Goal: Information Seeking & Learning: Learn about a topic

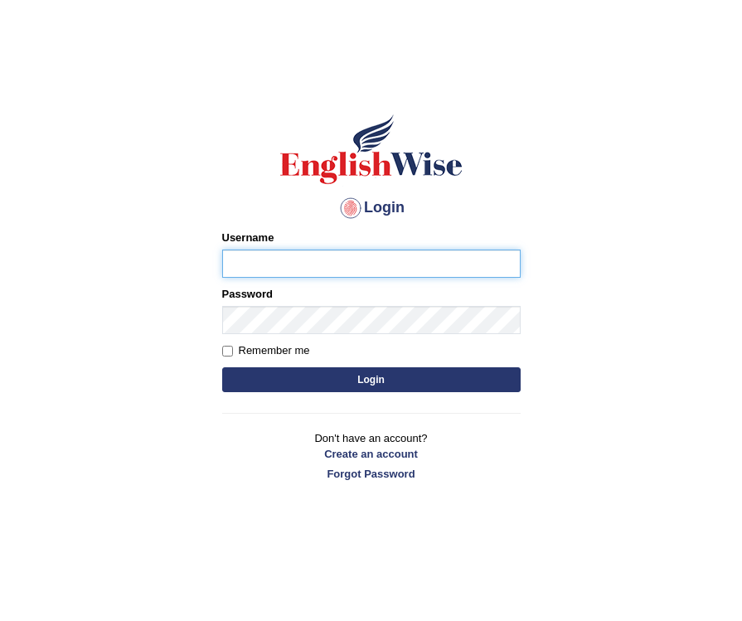
type input "Dhanamicla"
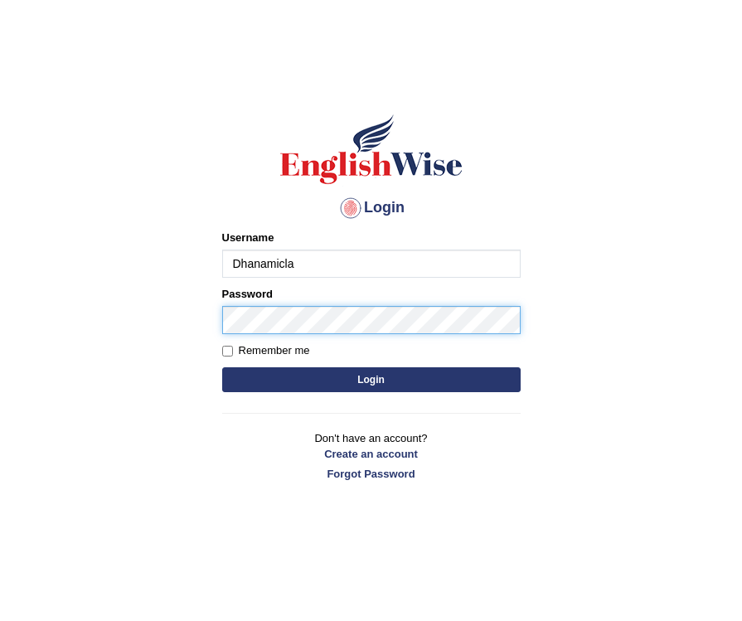
click at [370, 379] on button "Login" at bounding box center [371, 379] width 298 height 25
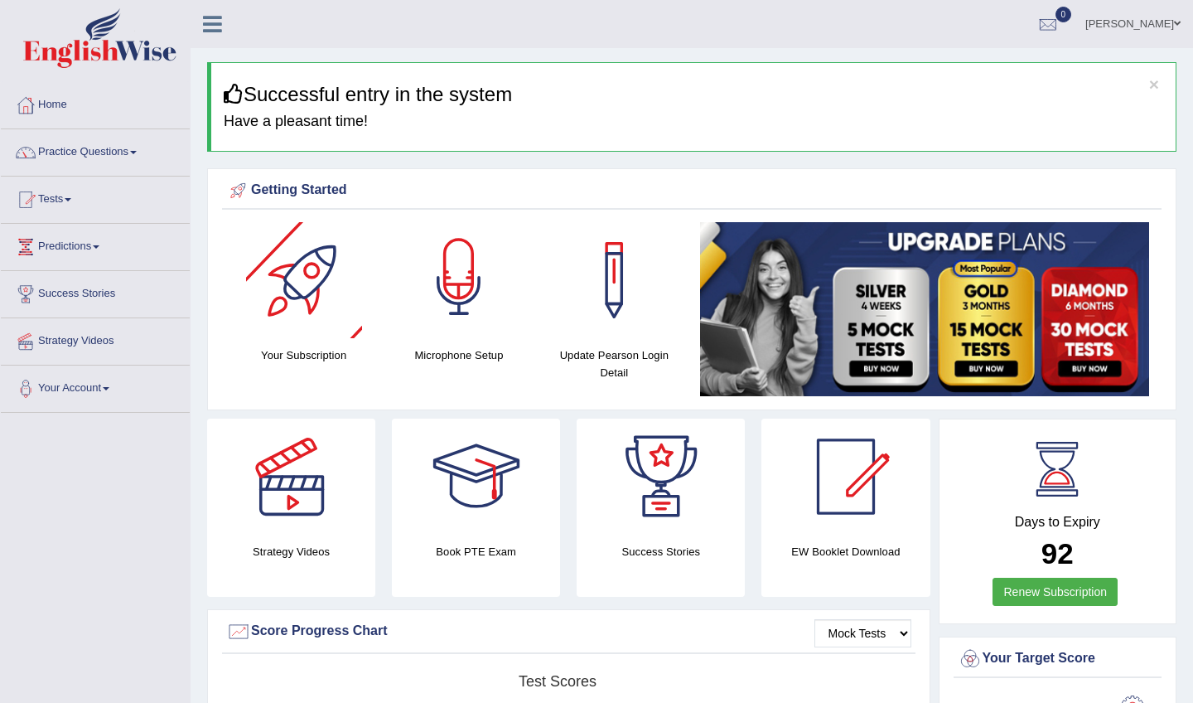
click at [434, 268] on div at bounding box center [459, 280] width 116 height 116
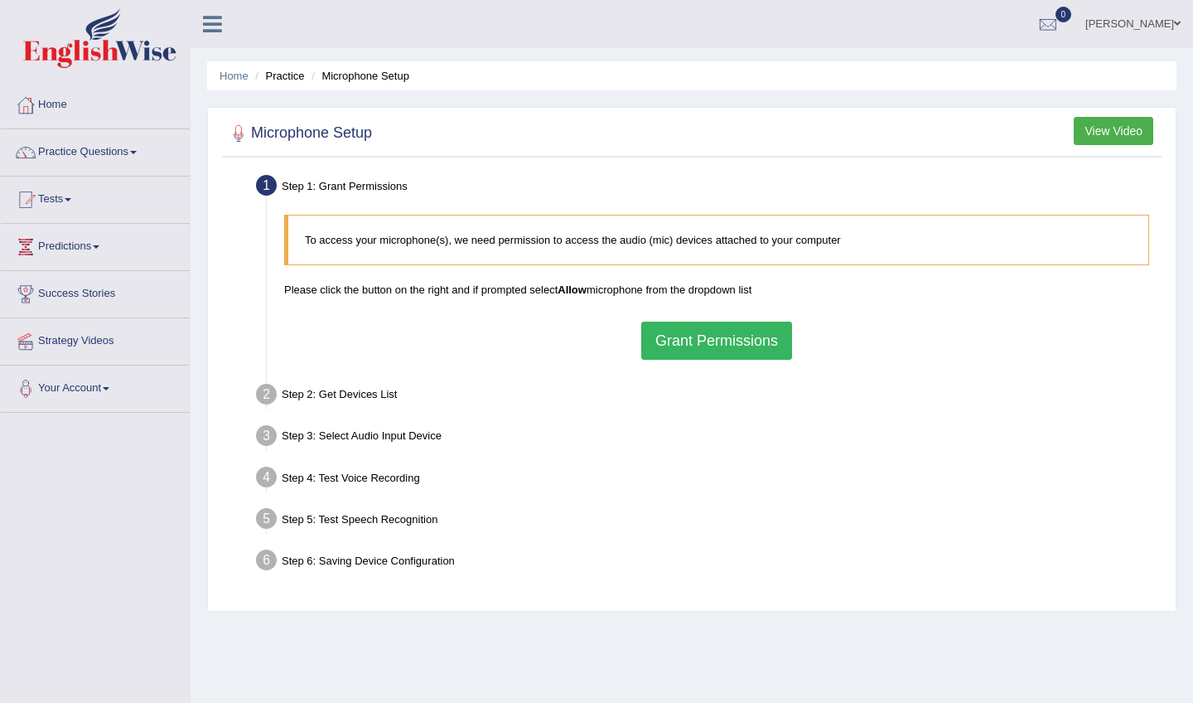
click at [674, 346] on button "Grant Permissions" at bounding box center [716, 341] width 151 height 38
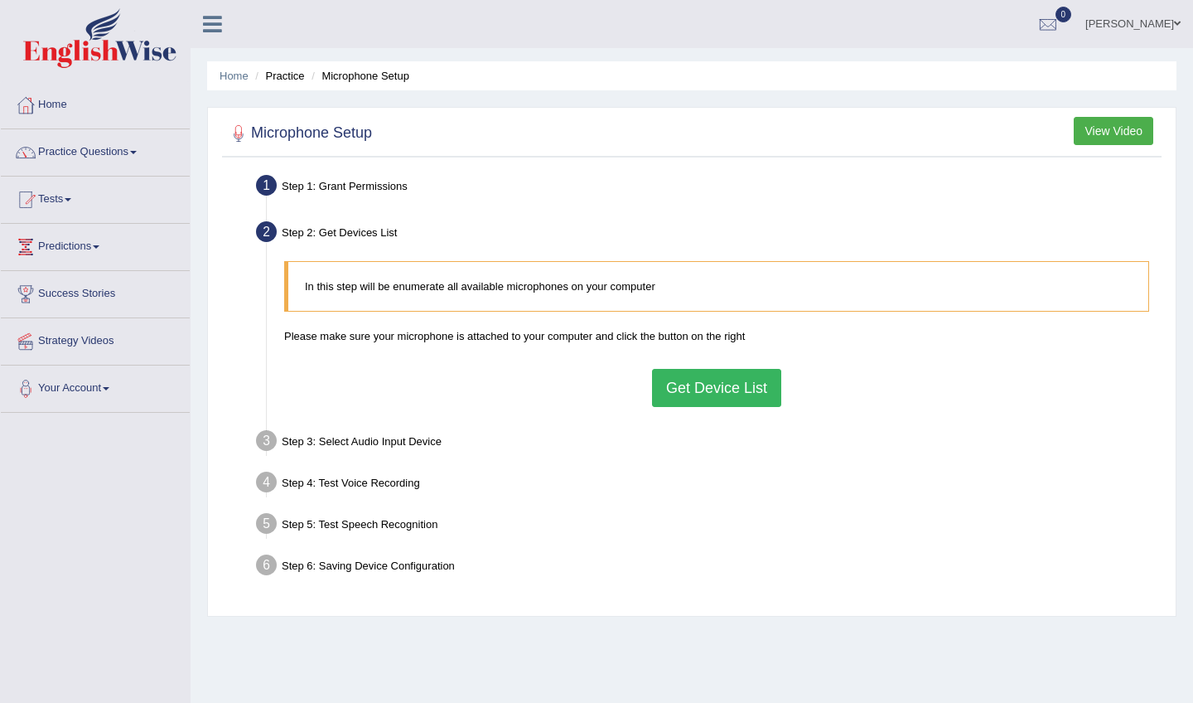
click at [685, 389] on button "Get Device List" at bounding box center [716, 388] width 129 height 38
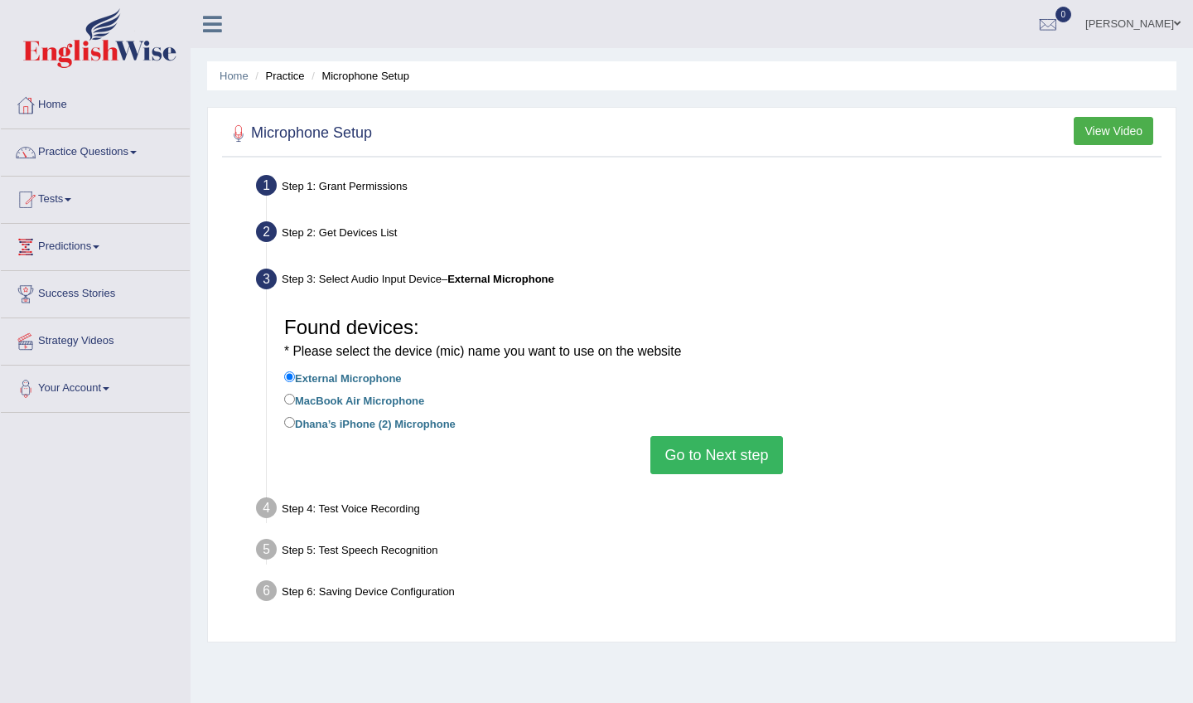
click at [688, 436] on button "Go to Next step" at bounding box center [717, 455] width 132 height 38
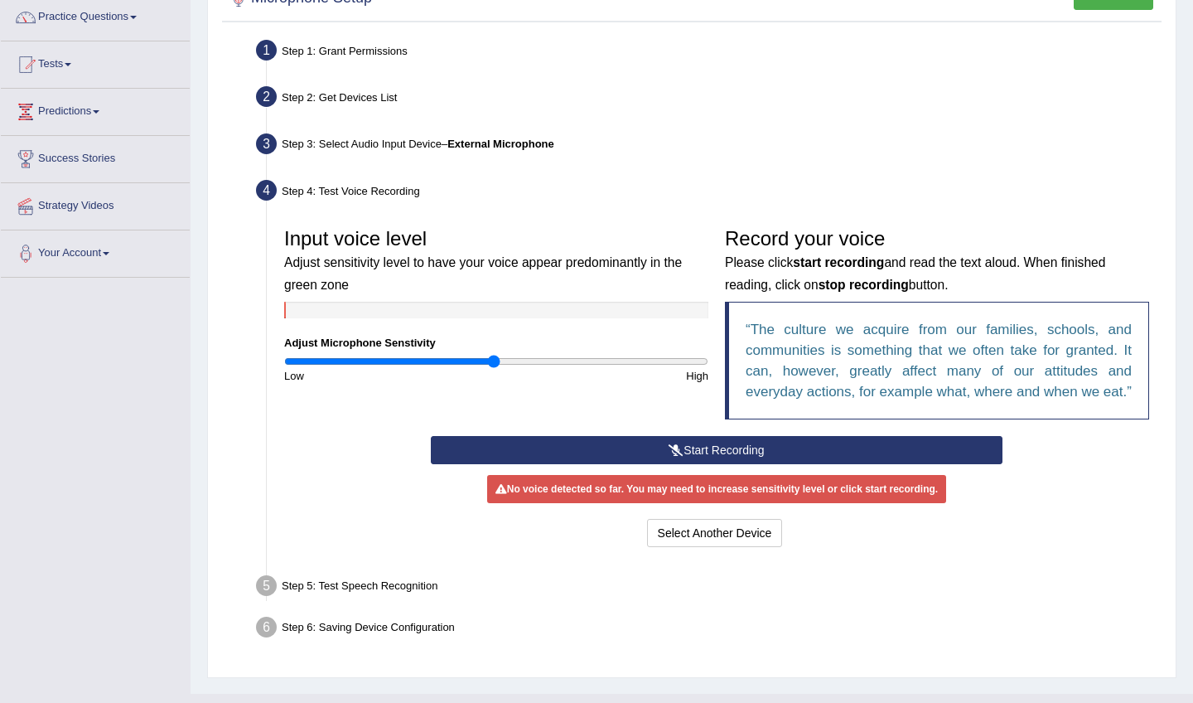
scroll to position [135, 0]
click at [607, 464] on button "Start Recording" at bounding box center [716, 450] width 571 height 28
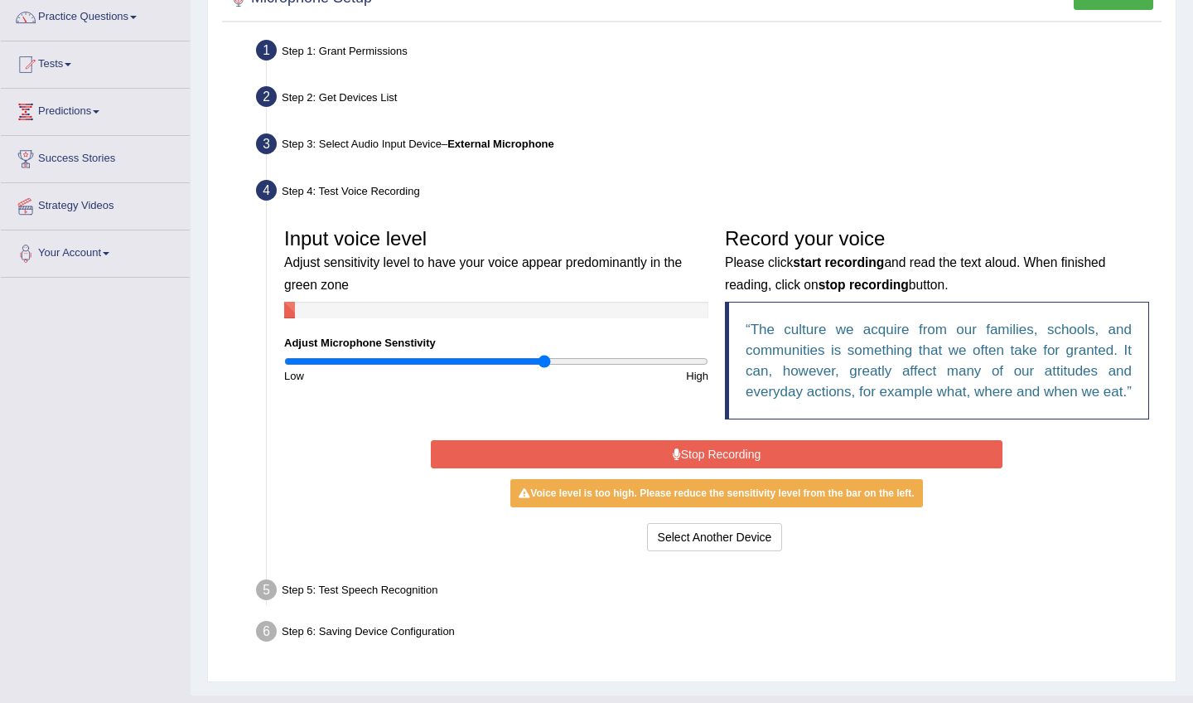
click at [545, 358] on input "range" at bounding box center [496, 361] width 424 height 13
click at [469, 361] on input "range" at bounding box center [496, 361] width 424 height 13
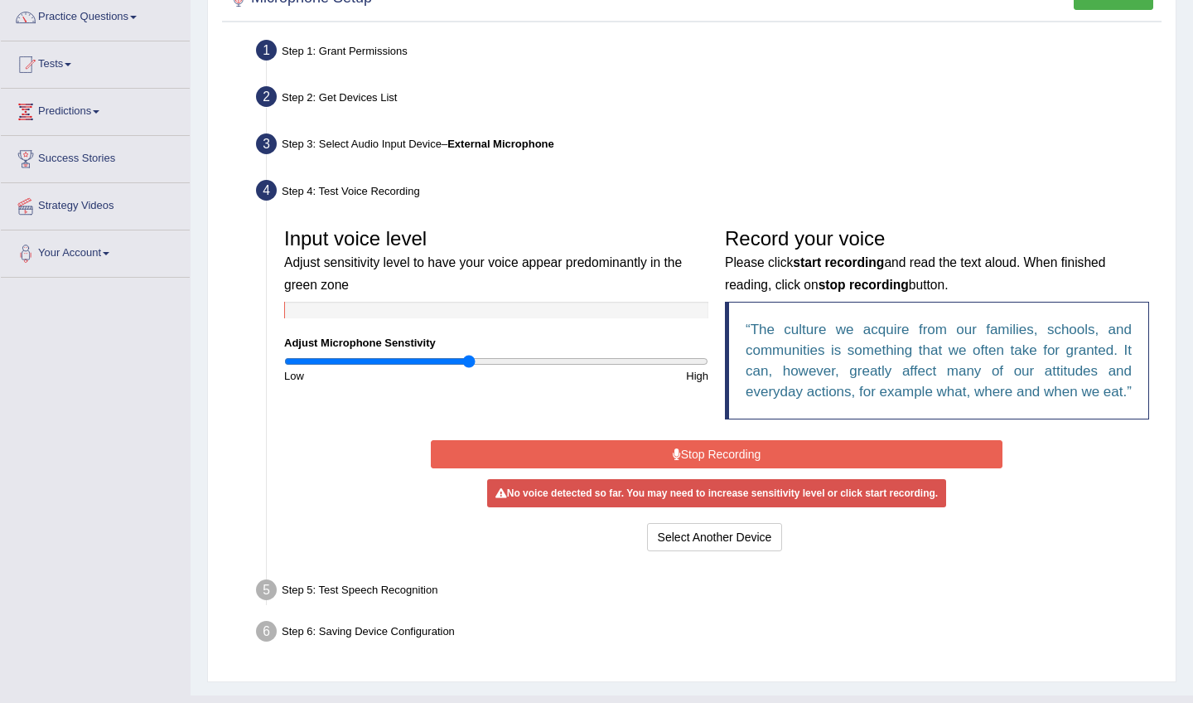
click at [671, 467] on button "Stop Recording" at bounding box center [716, 454] width 571 height 28
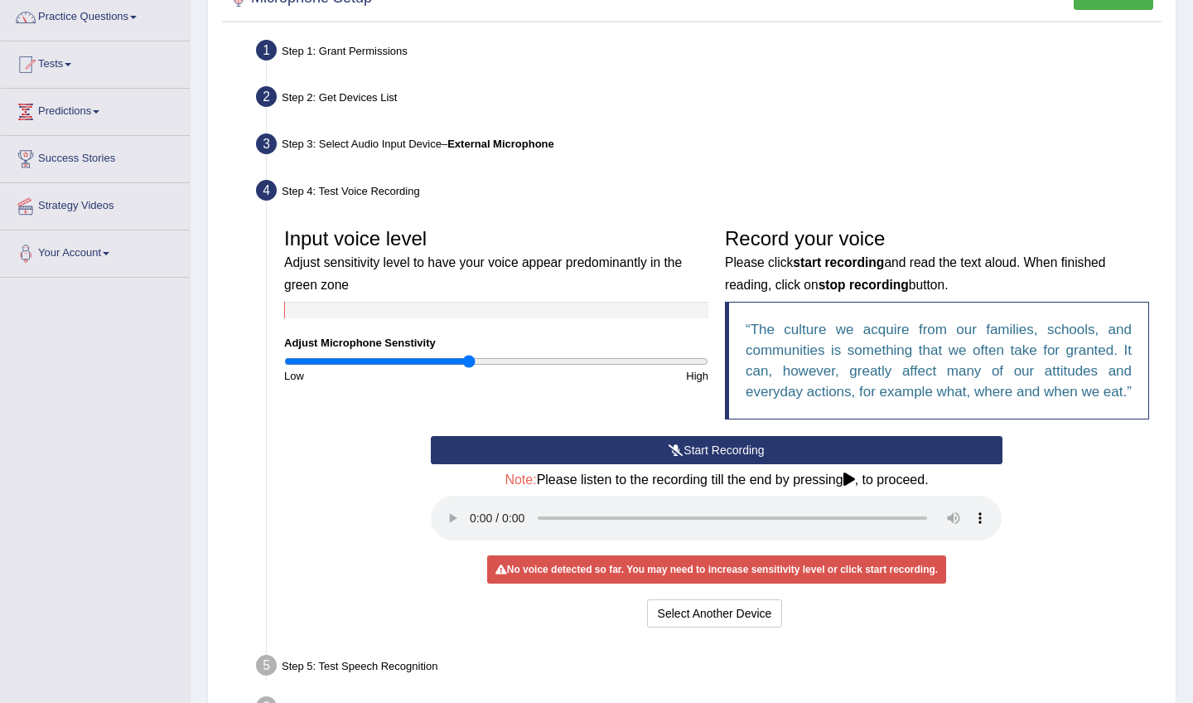
click at [651, 464] on button "Start Recording" at bounding box center [716, 450] width 571 height 28
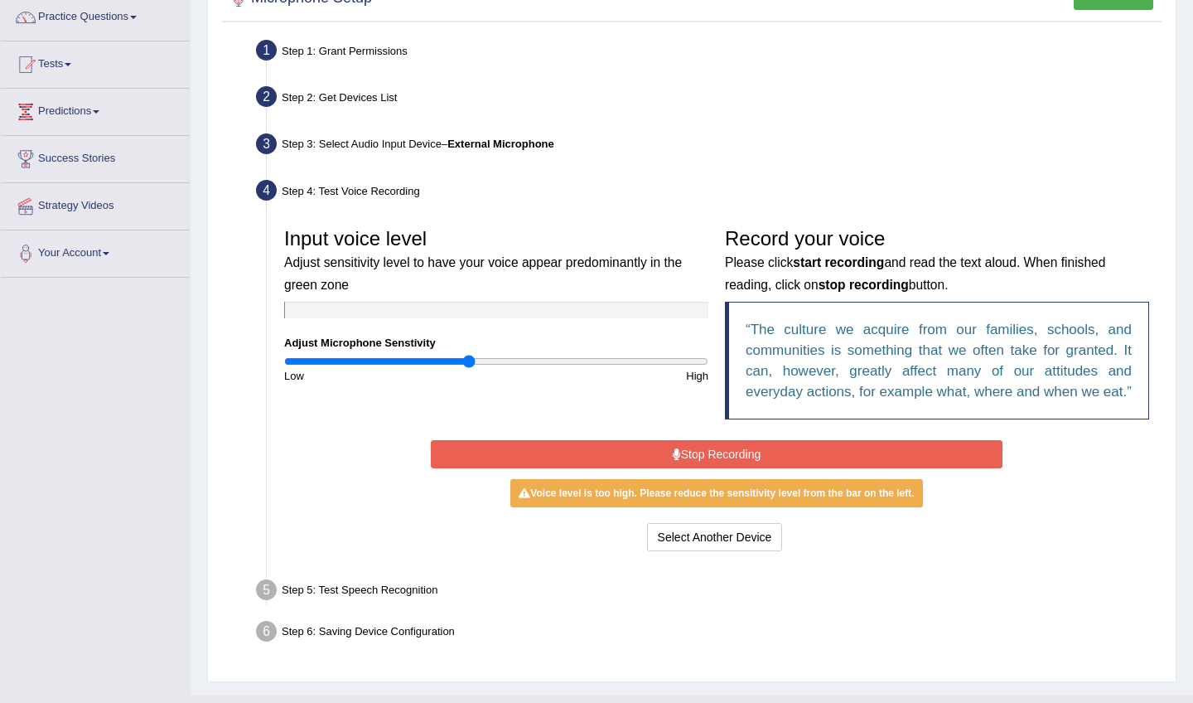
click at [651, 468] on button "Stop Recording" at bounding box center [716, 454] width 571 height 28
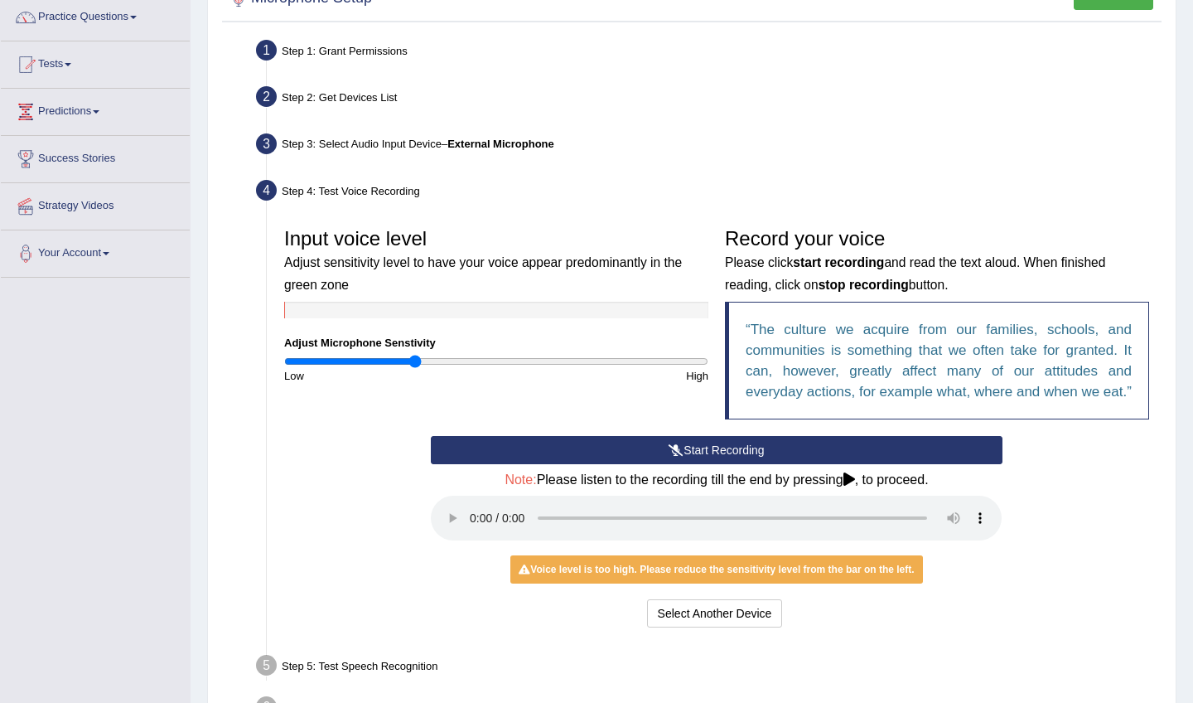
type input "0.62"
click at [417, 361] on input "range" at bounding box center [496, 361] width 424 height 13
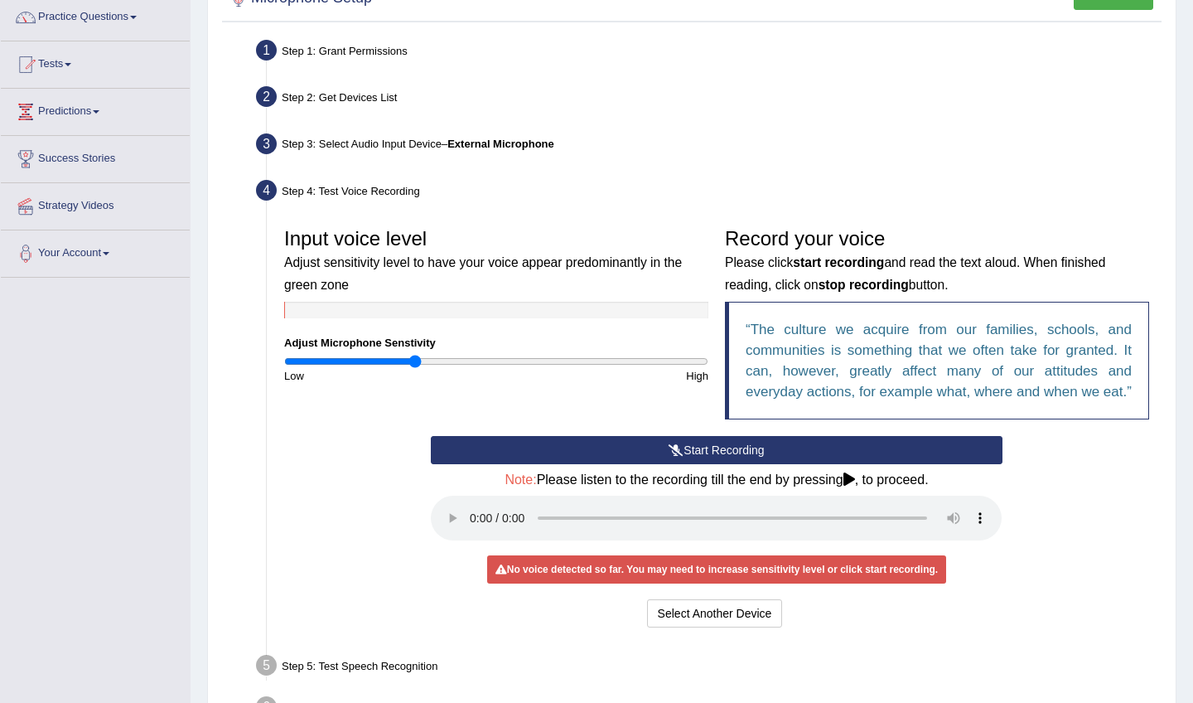
click at [620, 464] on button "Start Recording" at bounding box center [716, 450] width 571 height 28
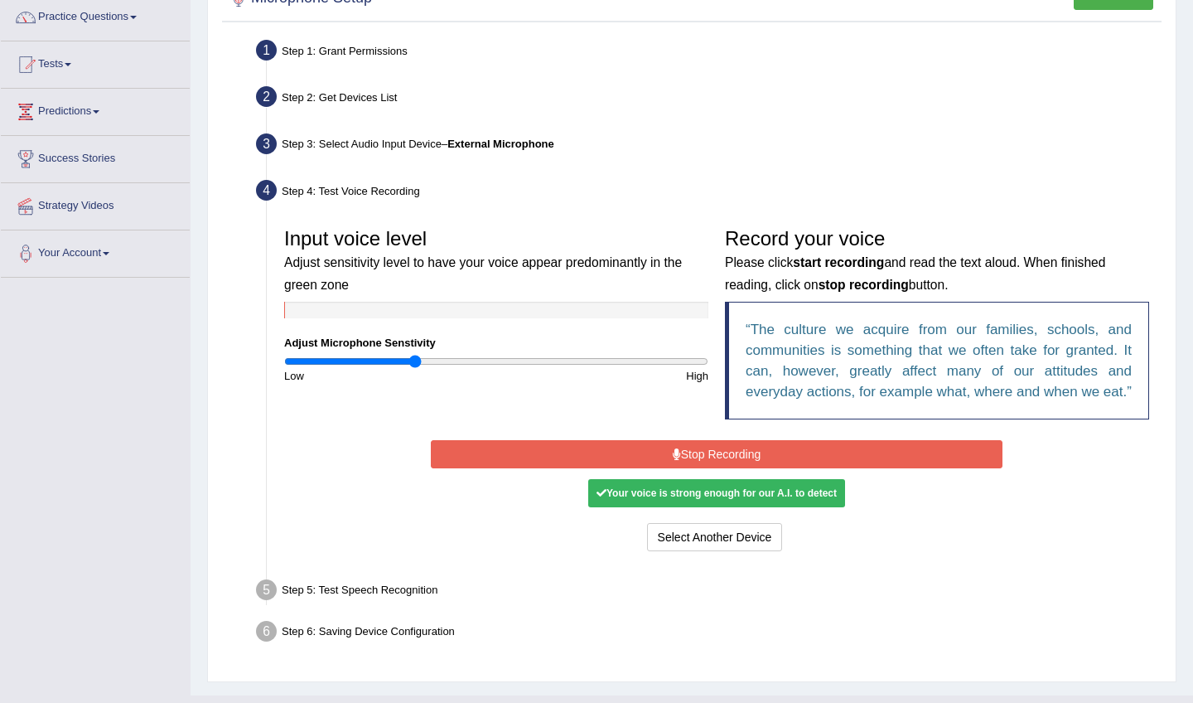
click at [620, 468] on button "Stop Recording" at bounding box center [716, 454] width 571 height 28
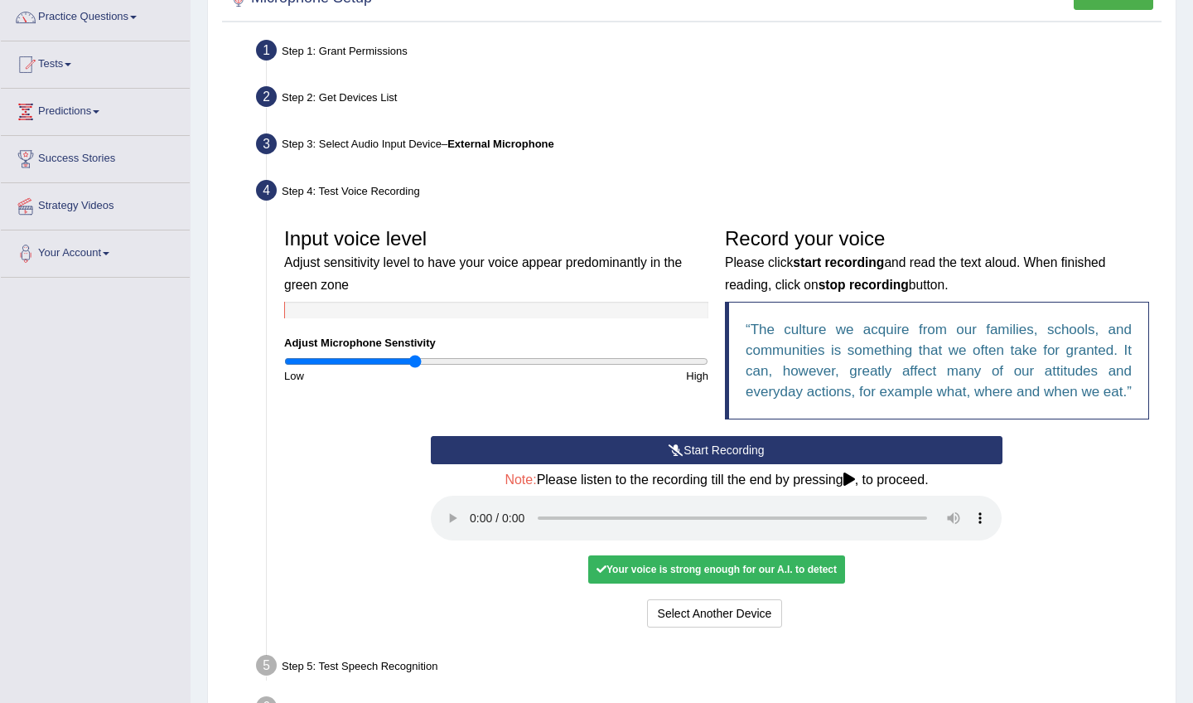
click at [471, 527] on audio at bounding box center [716, 518] width 571 height 45
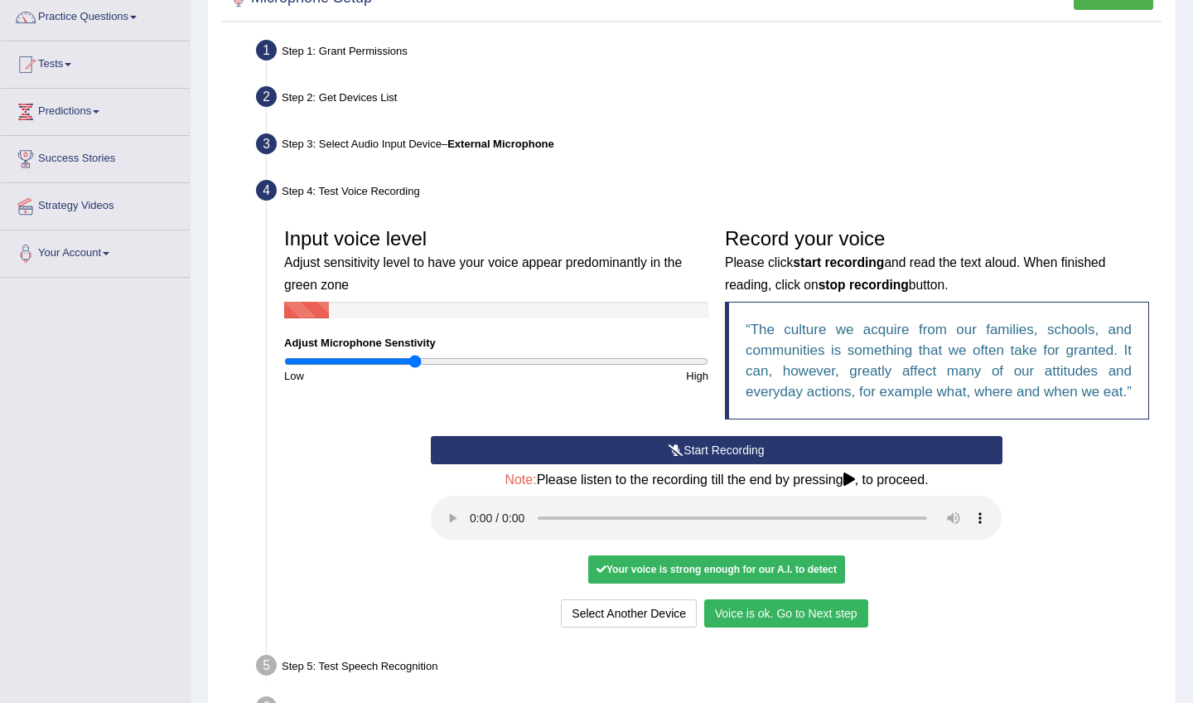
click at [783, 608] on button "Voice is ok. Go to Next step" at bounding box center [786, 613] width 164 height 28
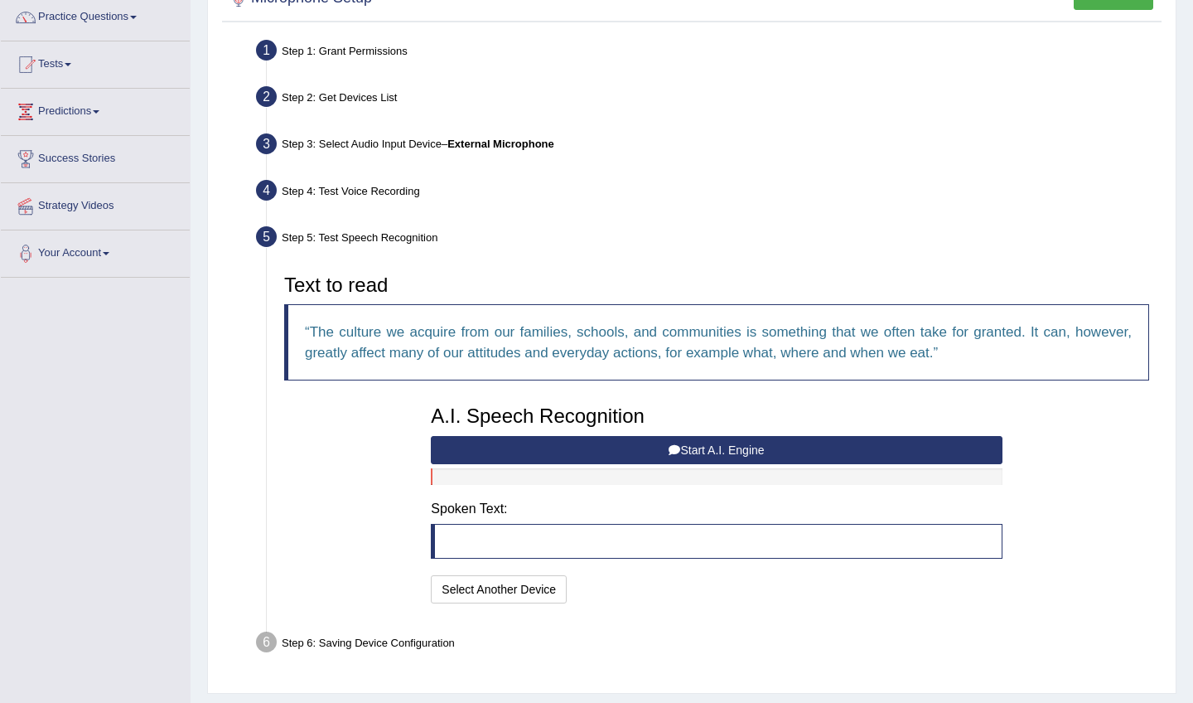
click at [684, 447] on button "Start A.I. Engine" at bounding box center [716, 450] width 571 height 28
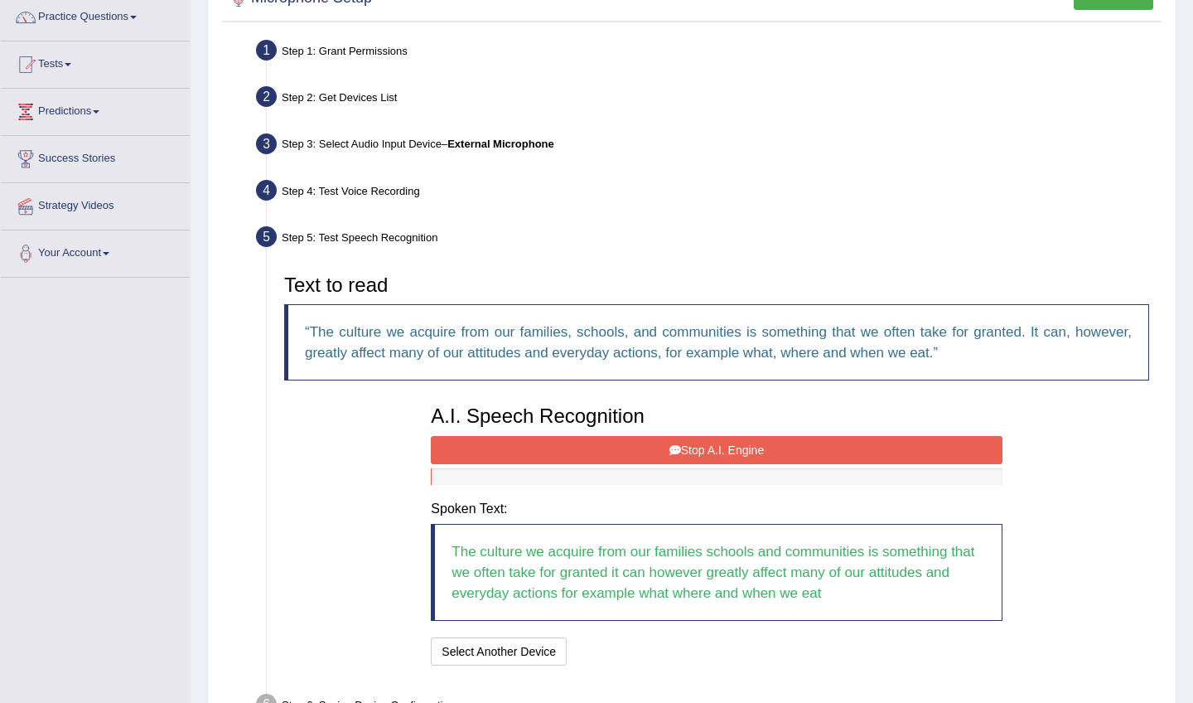
click at [655, 450] on button "Stop A.I. Engine" at bounding box center [716, 450] width 571 height 28
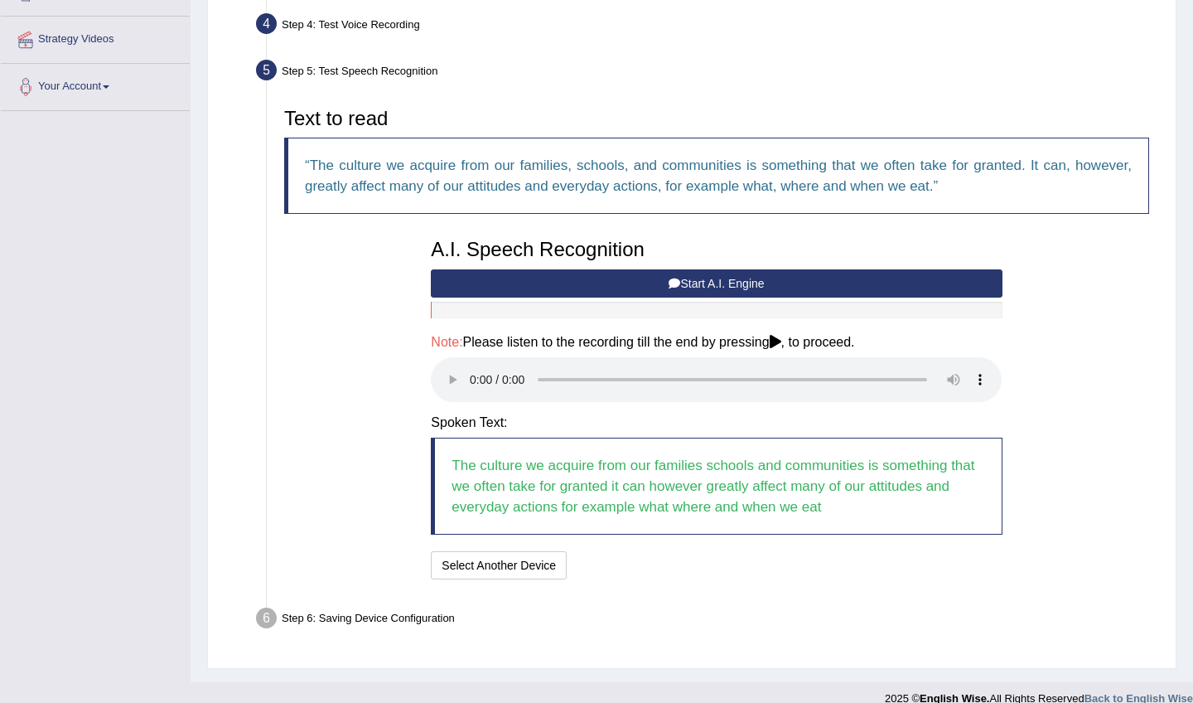
scroll to position [301, 0]
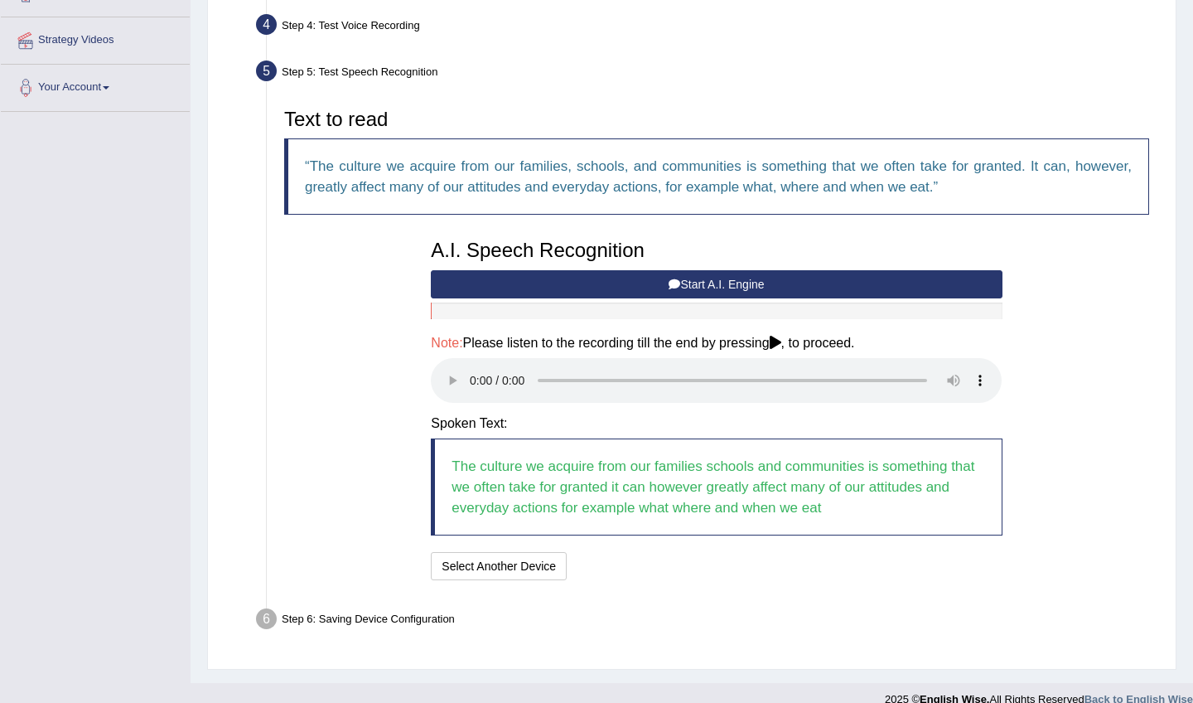
drag, startPoint x: 471, startPoint y: 369, endPoint x: 484, endPoint y: 367, distance: 13.4
click at [471, 369] on audio at bounding box center [716, 380] width 571 height 45
click at [850, 372] on audio at bounding box center [716, 380] width 571 height 45
click at [874, 370] on audio at bounding box center [716, 380] width 571 height 45
click at [697, 552] on button "Speech is ok. Go to Last step" at bounding box center [660, 566] width 173 height 28
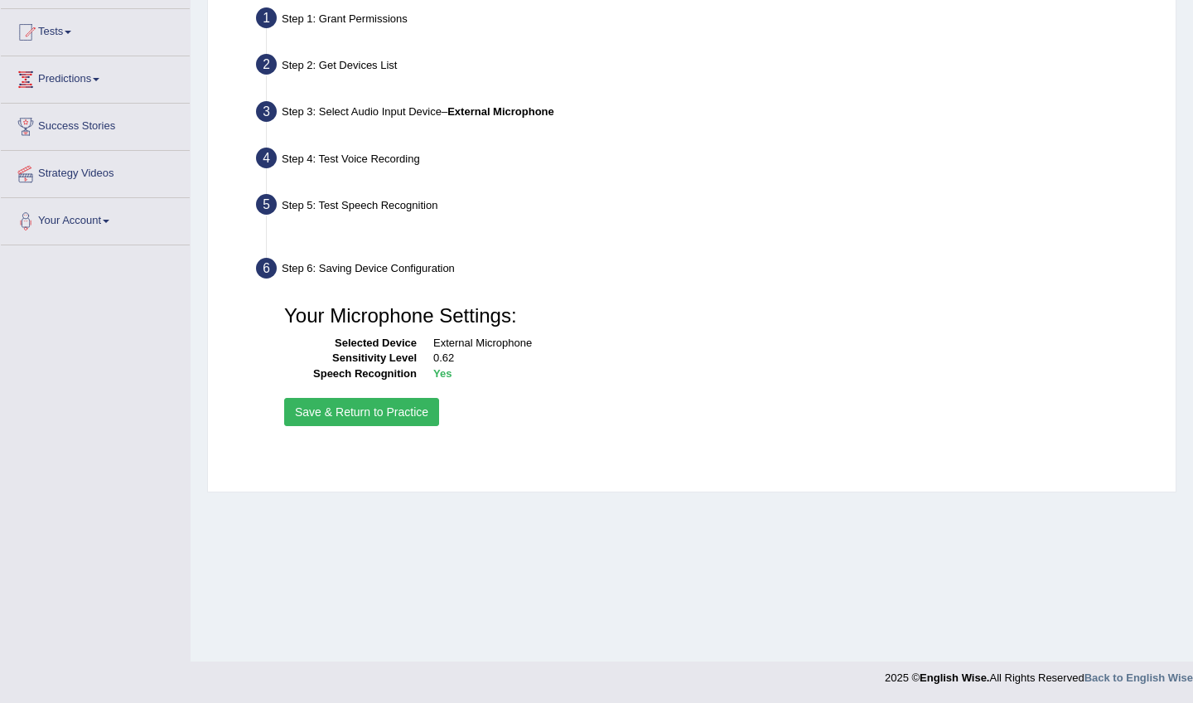
scroll to position [167, 0]
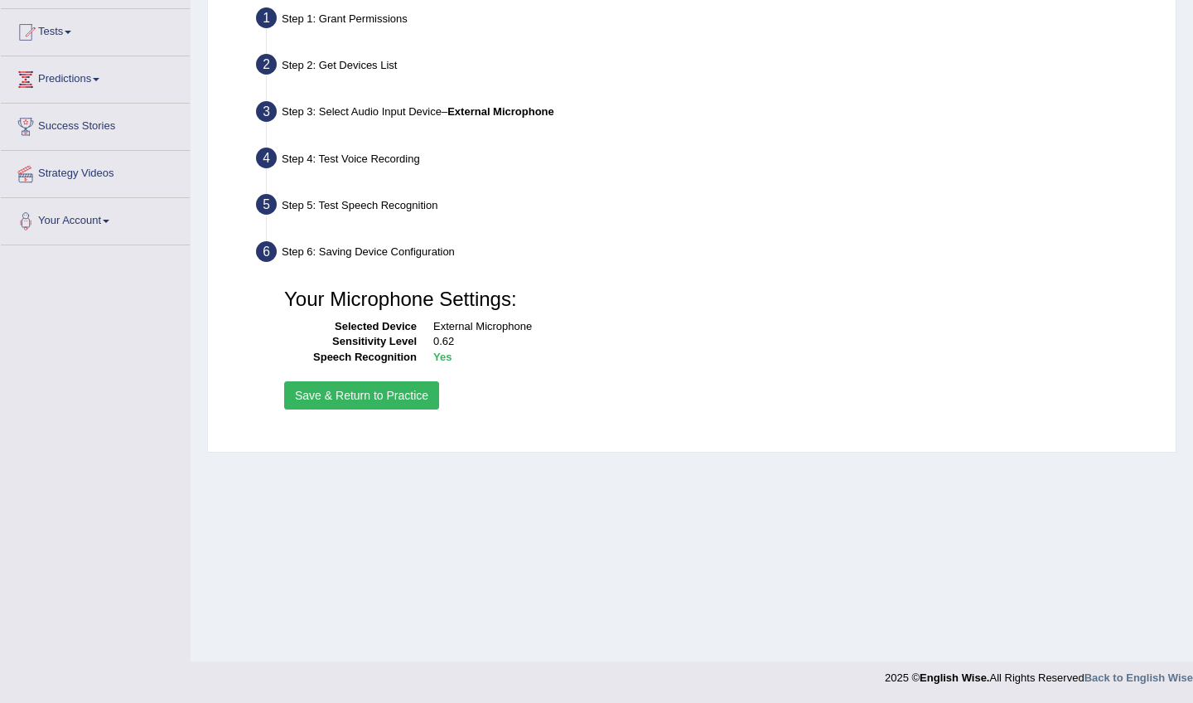
click at [399, 403] on button "Save & Return to Practice" at bounding box center [361, 395] width 155 height 28
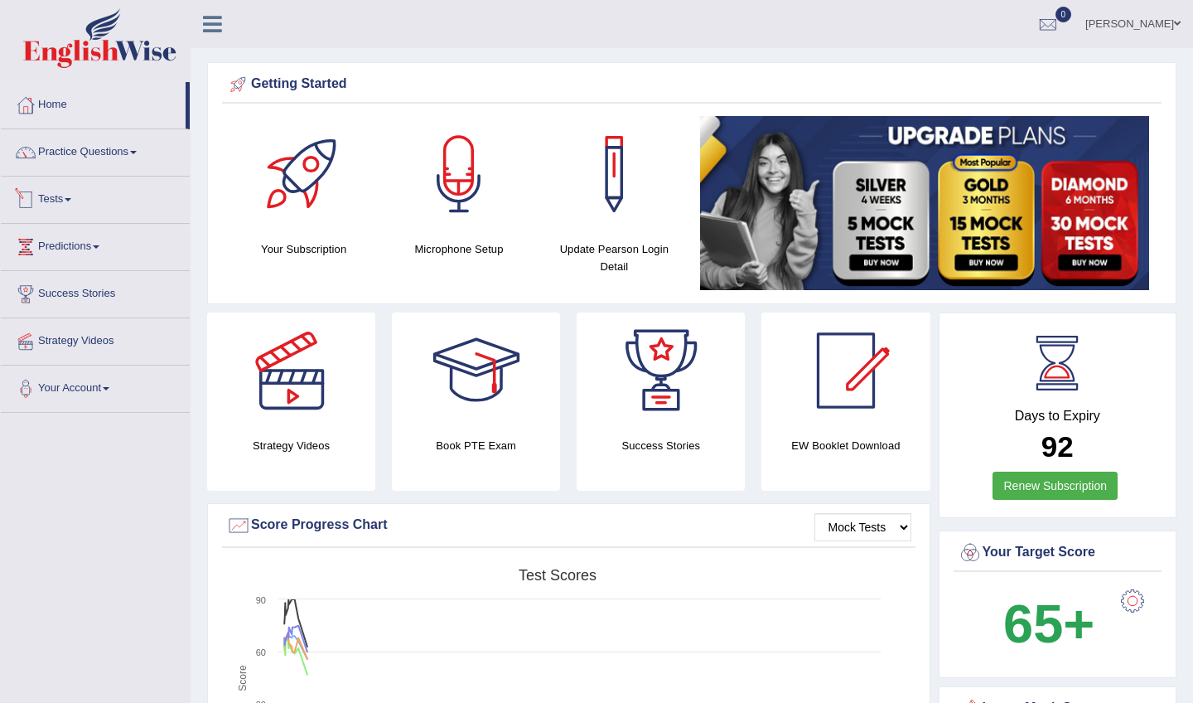
click at [66, 194] on link "Tests" at bounding box center [95, 197] width 189 height 41
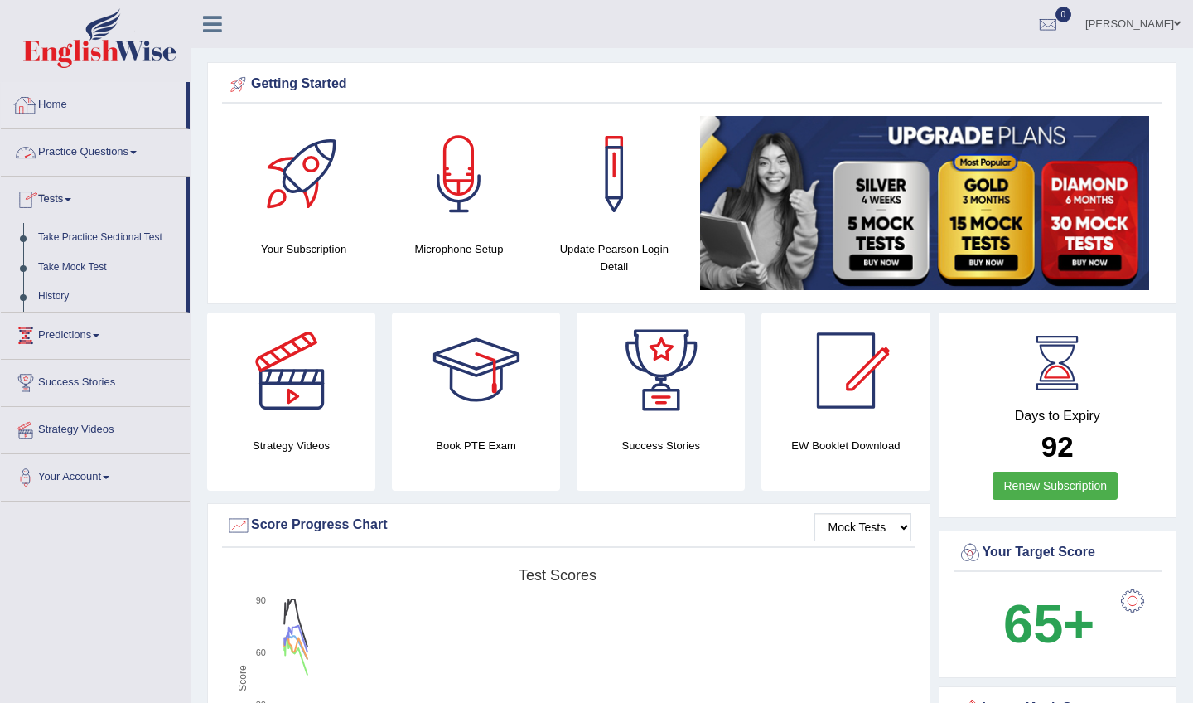
click at [78, 160] on link "Practice Questions" at bounding box center [95, 149] width 189 height 41
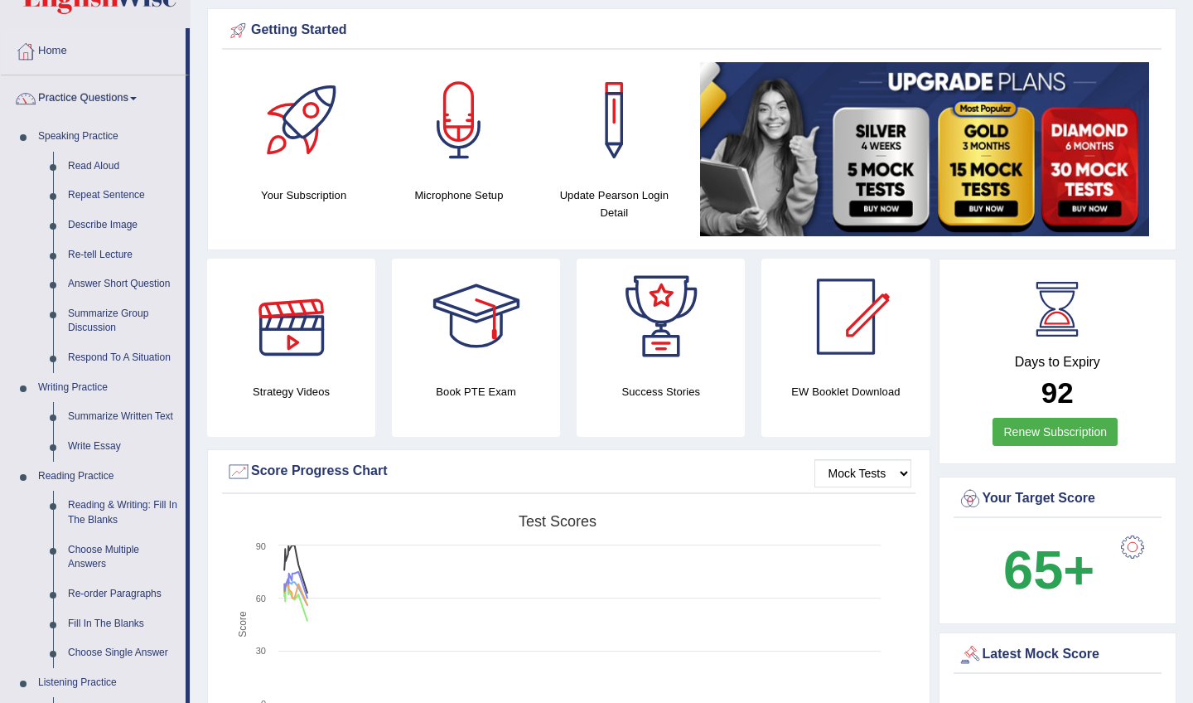
scroll to position [59, 0]
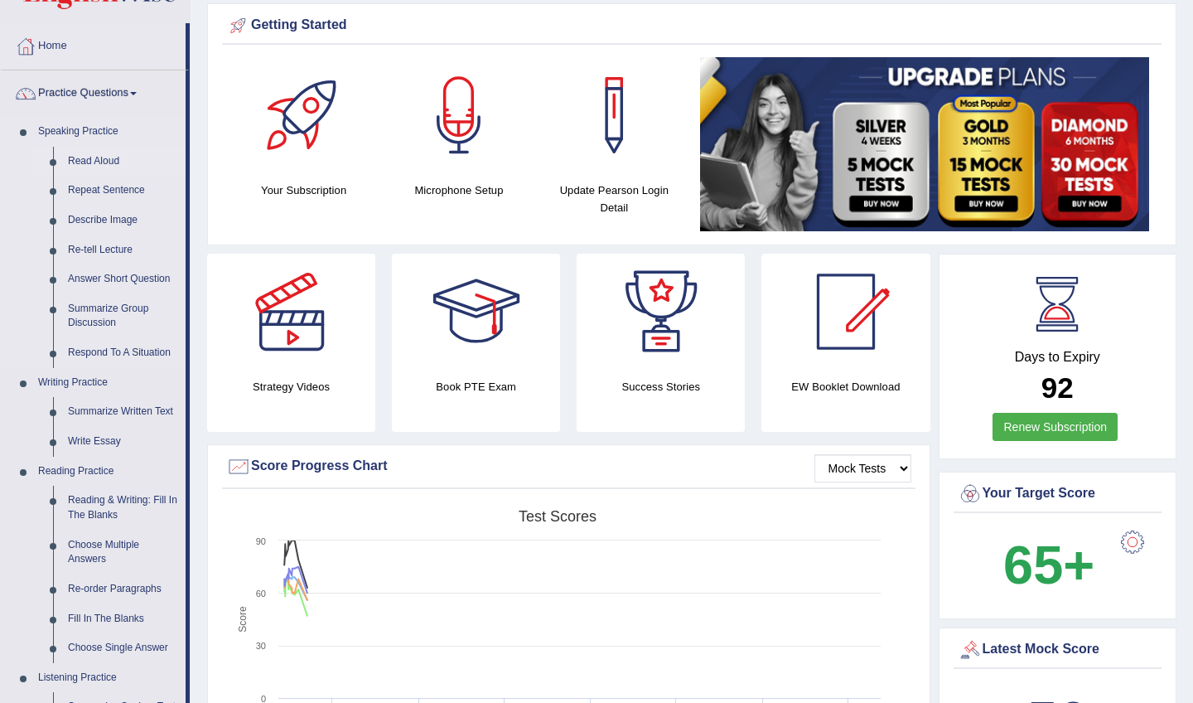
click at [87, 162] on link "Read Aloud" at bounding box center [122, 162] width 125 height 30
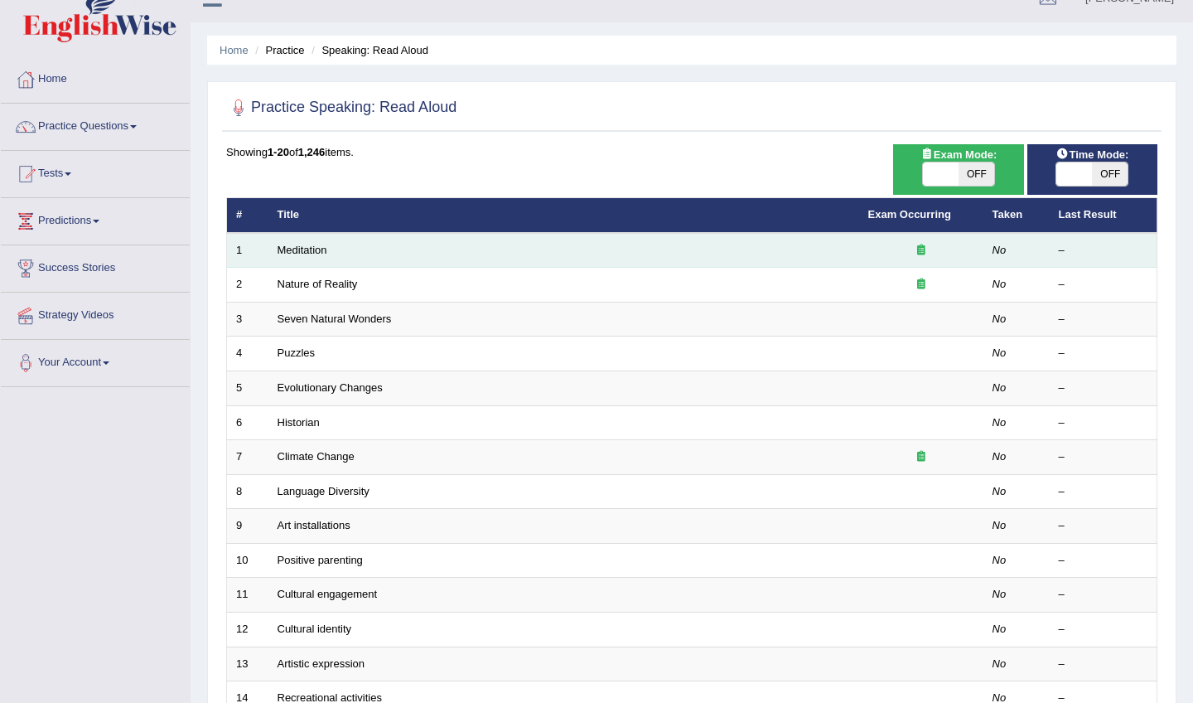
scroll to position [27, 1]
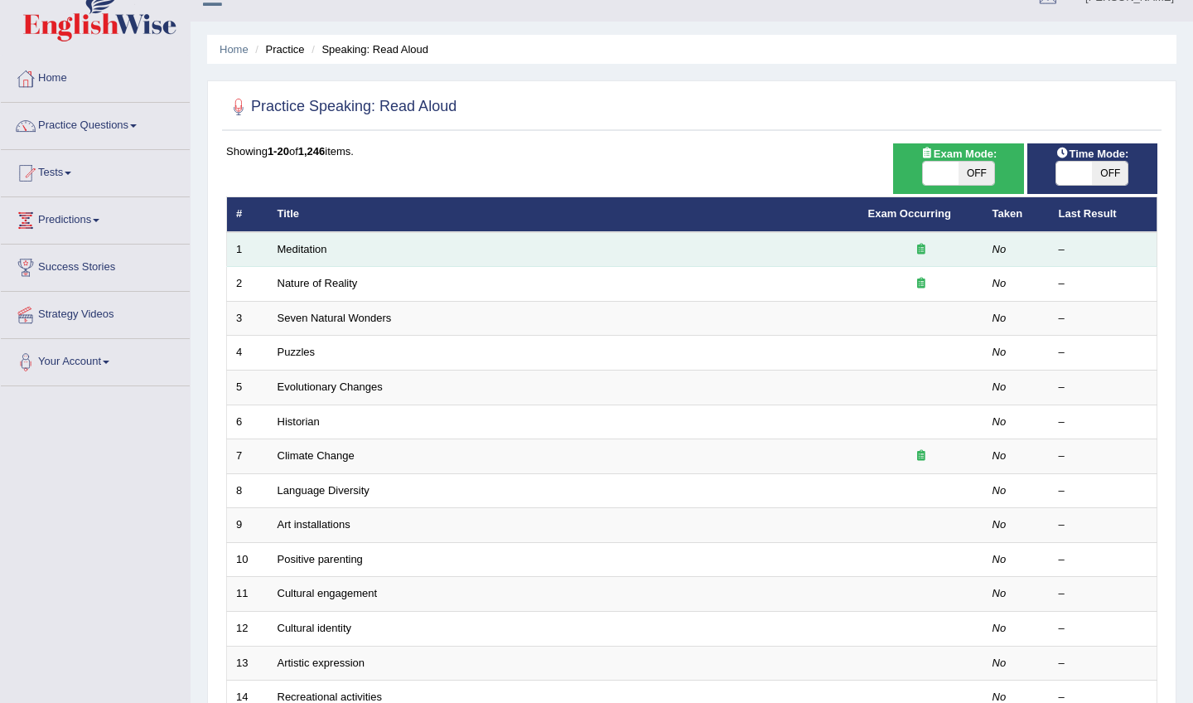
click at [312, 256] on td "Meditation" at bounding box center [564, 249] width 591 height 35
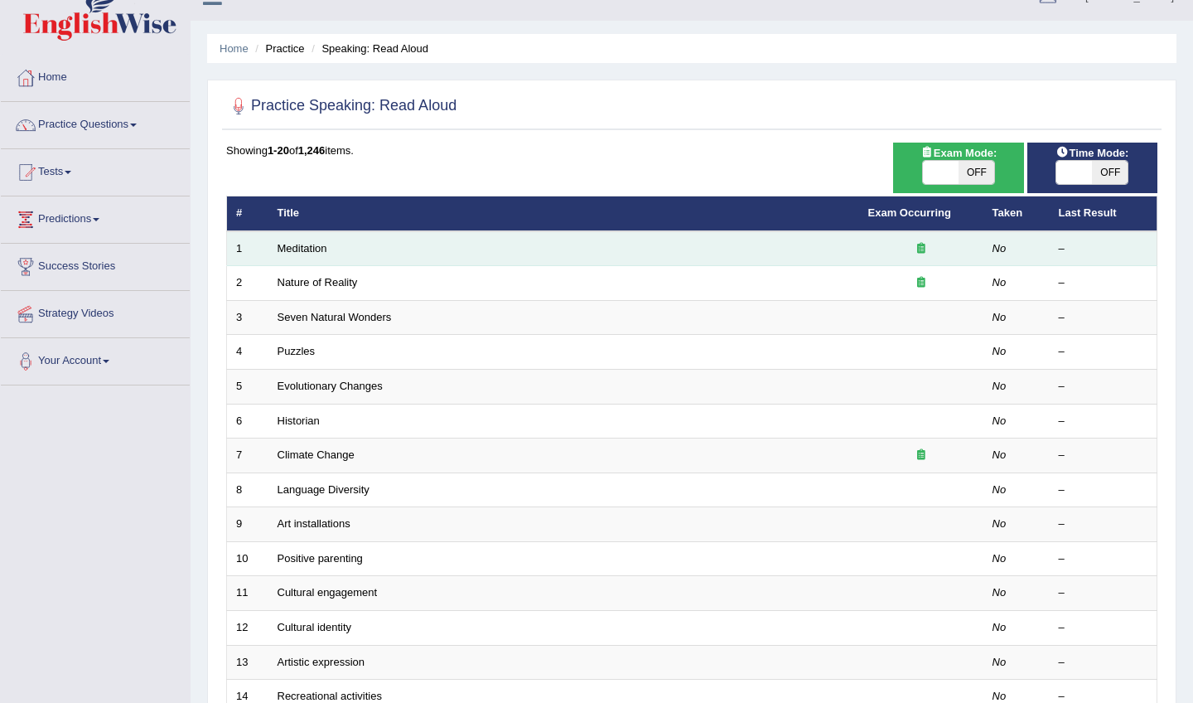
scroll to position [27, 0]
click at [312, 251] on link "Meditation" at bounding box center [303, 248] width 50 height 12
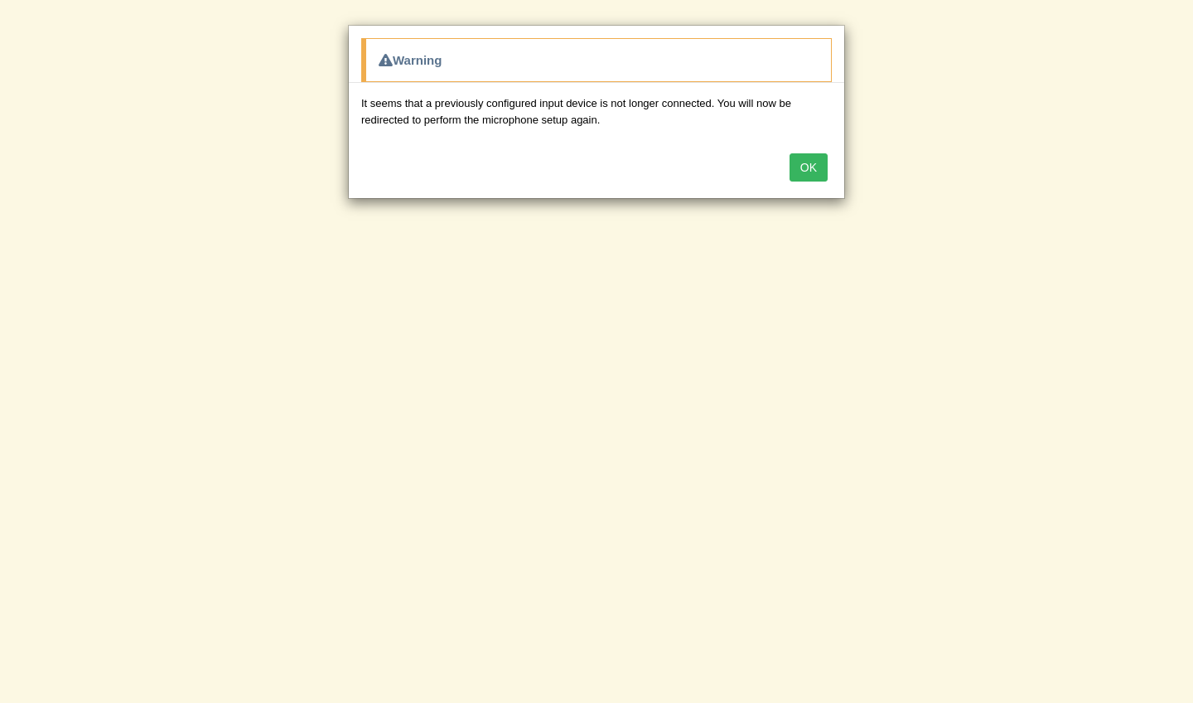
click at [805, 168] on button "OK" at bounding box center [809, 167] width 38 height 28
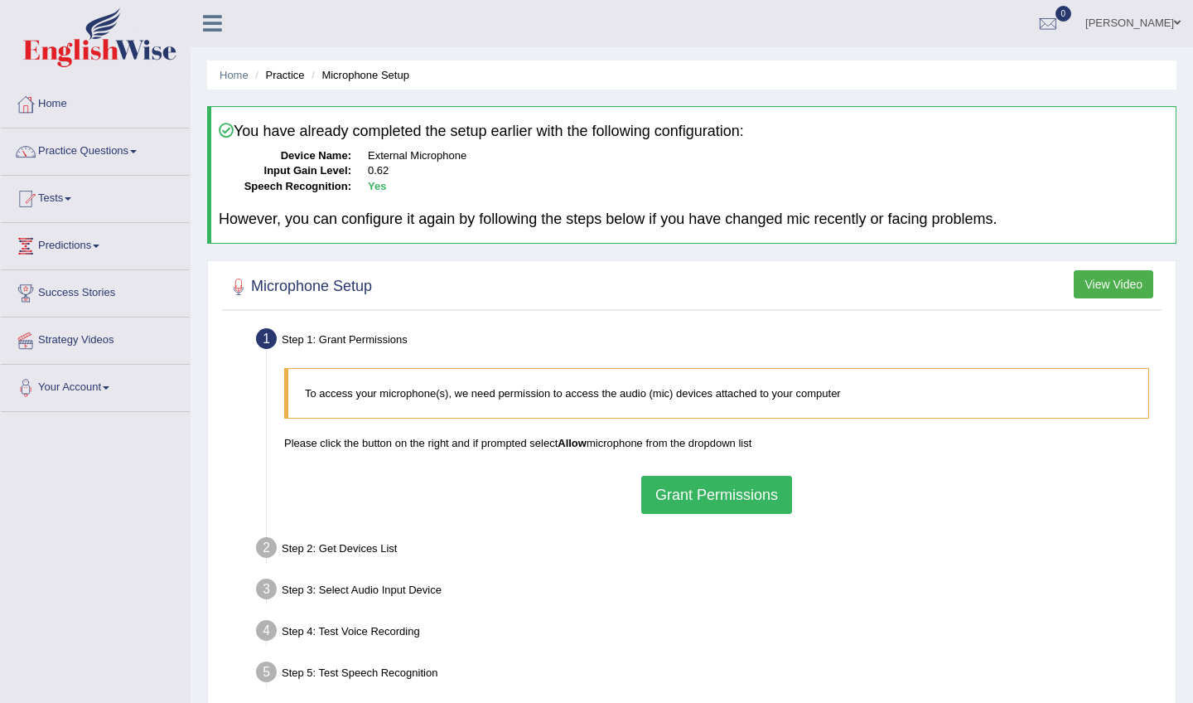
click at [691, 489] on button "Grant Permissions" at bounding box center [716, 495] width 151 height 38
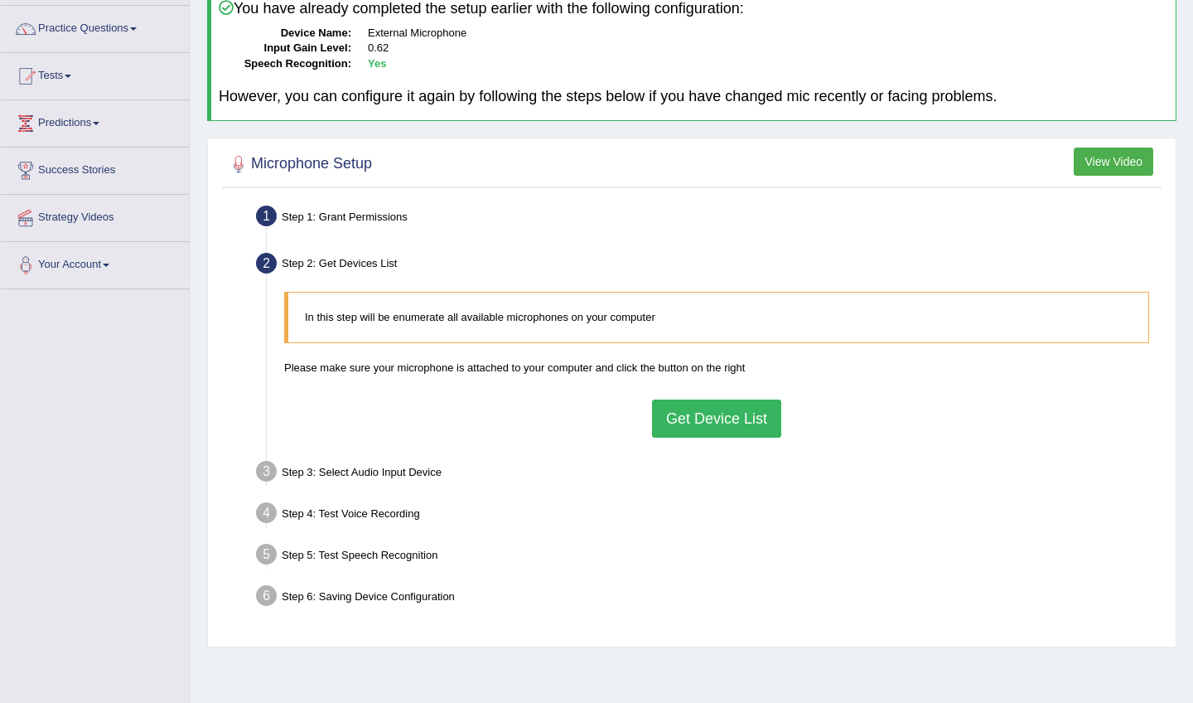
scroll to position [126, 0]
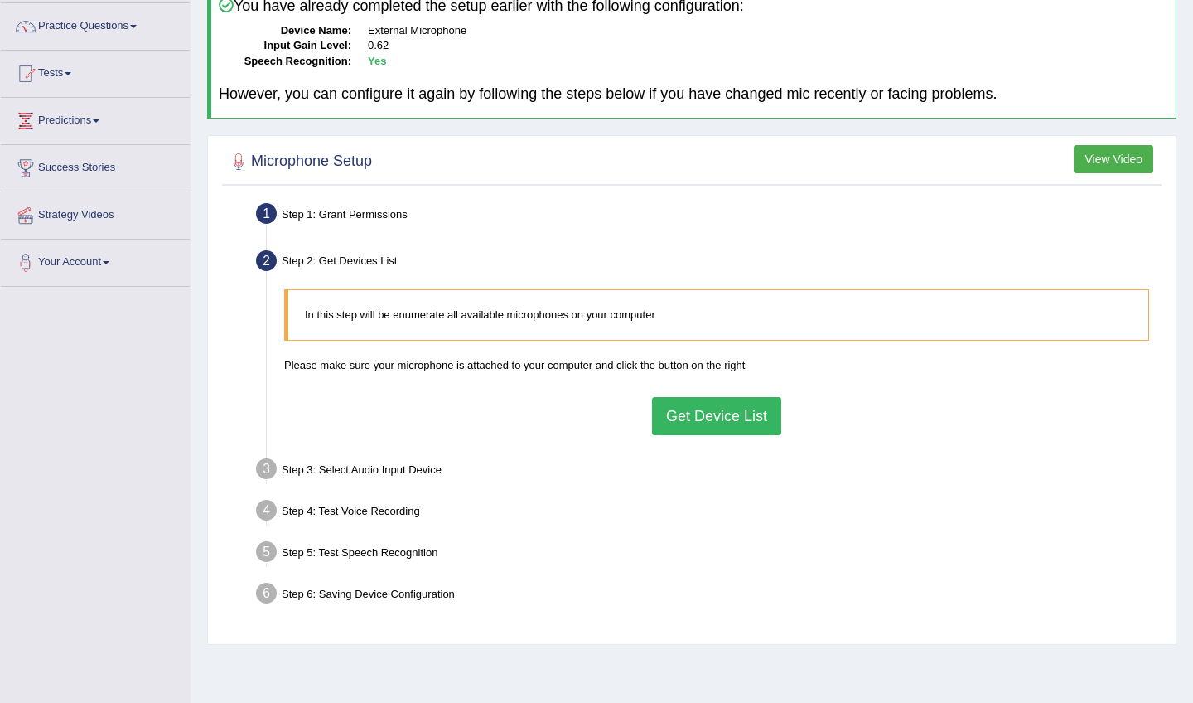
click at [679, 414] on button "Get Device List" at bounding box center [716, 416] width 129 height 38
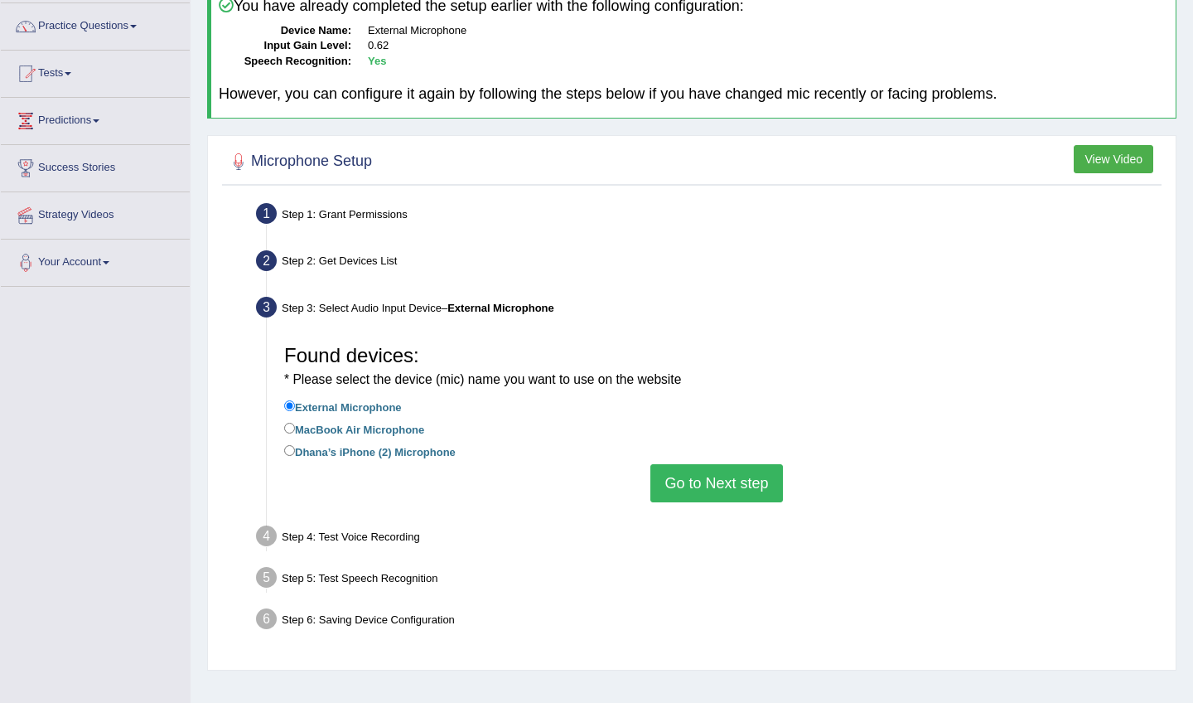
click at [704, 474] on button "Go to Next step" at bounding box center [717, 483] width 132 height 38
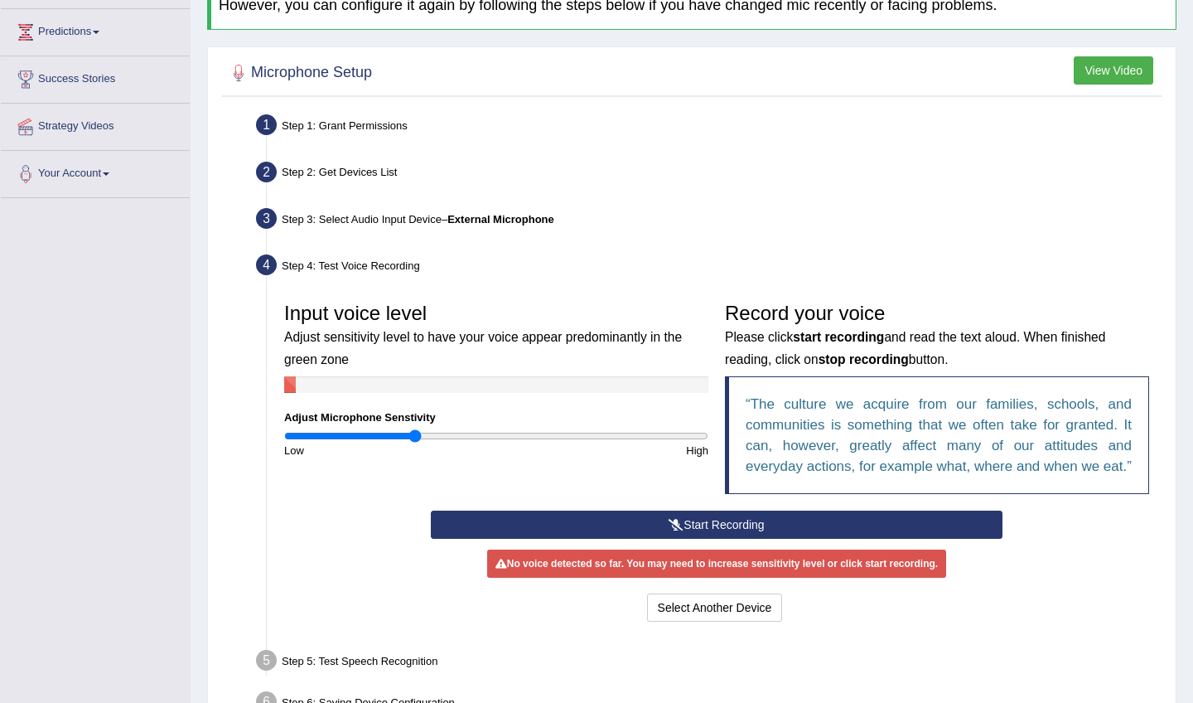
scroll to position [215, 0]
click at [684, 539] on button "Start Recording" at bounding box center [716, 525] width 571 height 28
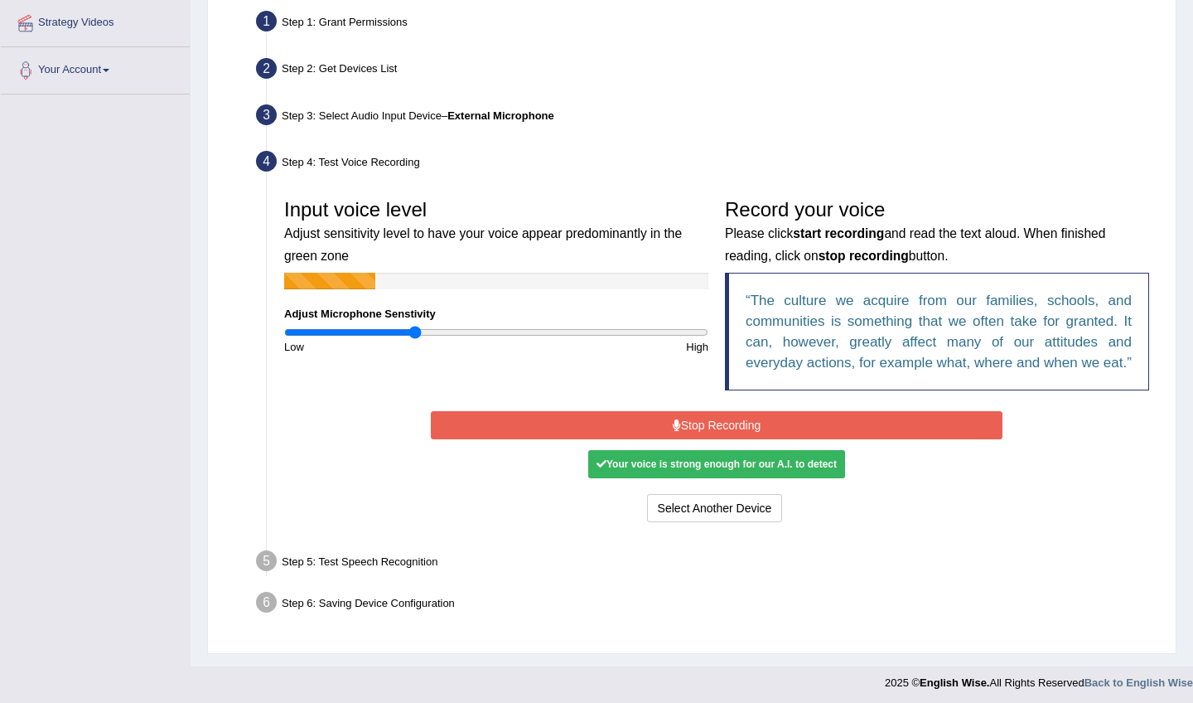
scroll to position [318, 0]
click at [623, 439] on button "Stop Recording" at bounding box center [716, 425] width 571 height 28
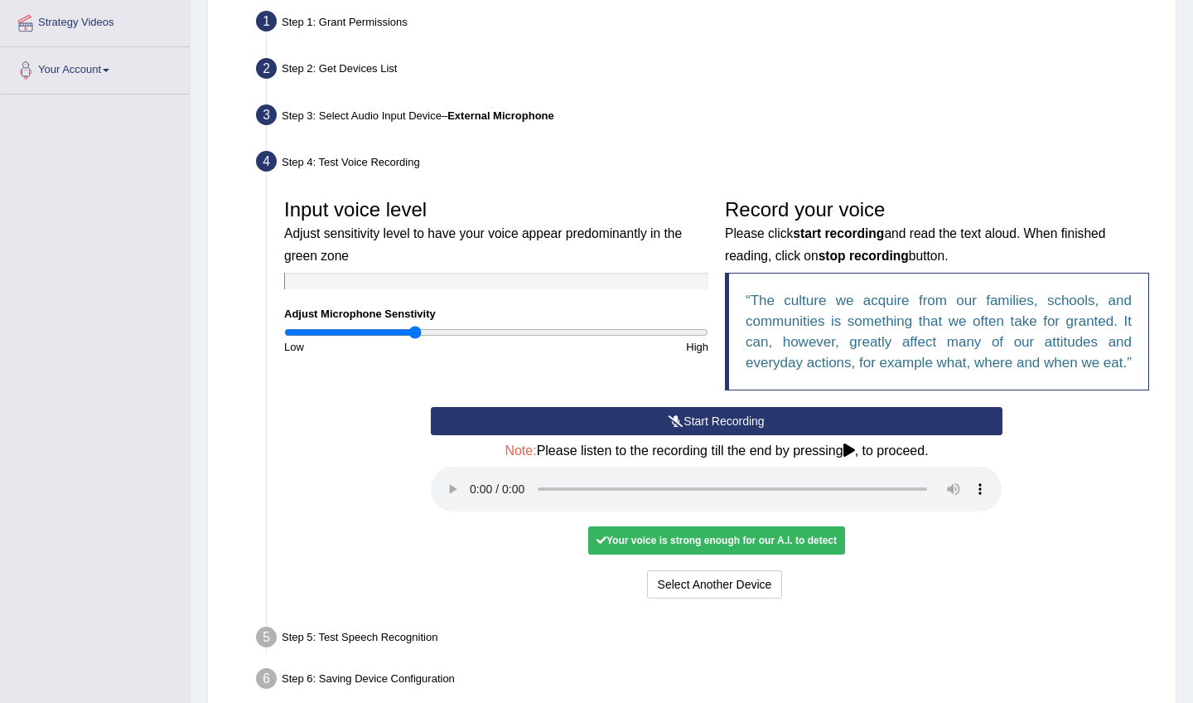
click at [457, 495] on audio at bounding box center [716, 489] width 571 height 45
click at [471, 496] on audio at bounding box center [716, 489] width 571 height 45
click at [809, 498] on audio at bounding box center [716, 489] width 571 height 45
click at [854, 499] on audio at bounding box center [716, 489] width 571 height 45
click at [870, 497] on audio at bounding box center [716, 489] width 571 height 45
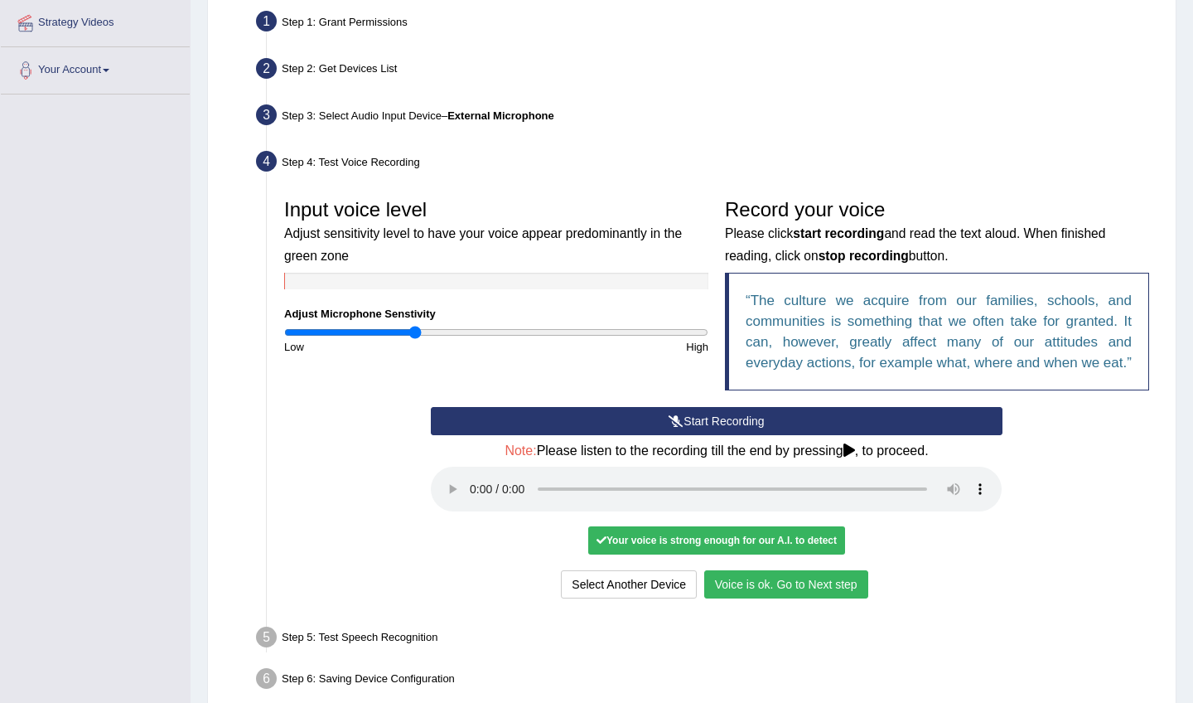
click at [827, 578] on button "Voice is ok. Go to Next step" at bounding box center [786, 584] width 164 height 28
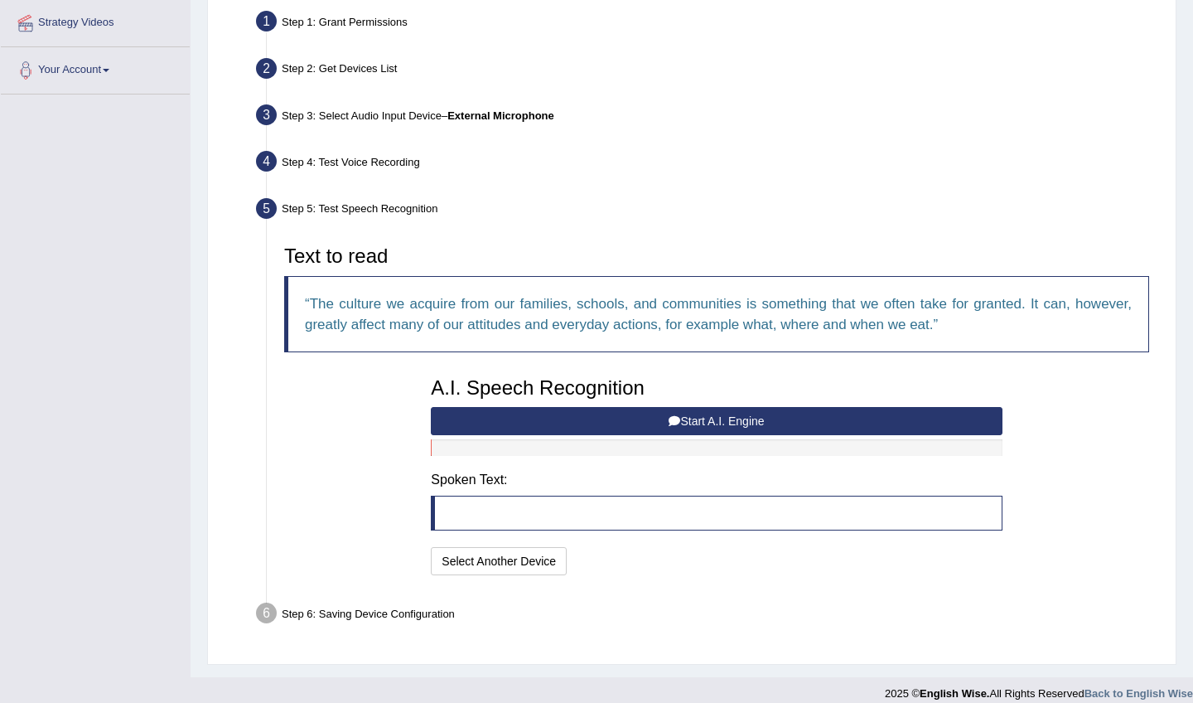
click at [674, 419] on icon at bounding box center [675, 421] width 12 height 12
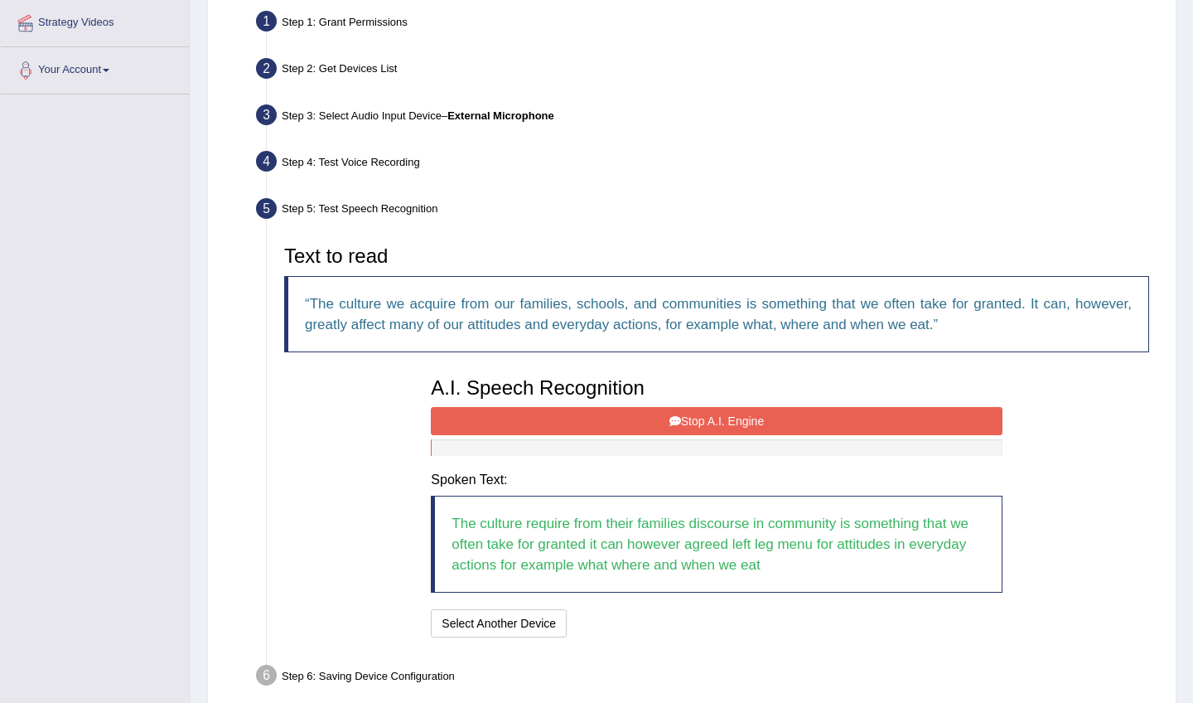
click at [673, 419] on icon at bounding box center [676, 421] width 12 height 12
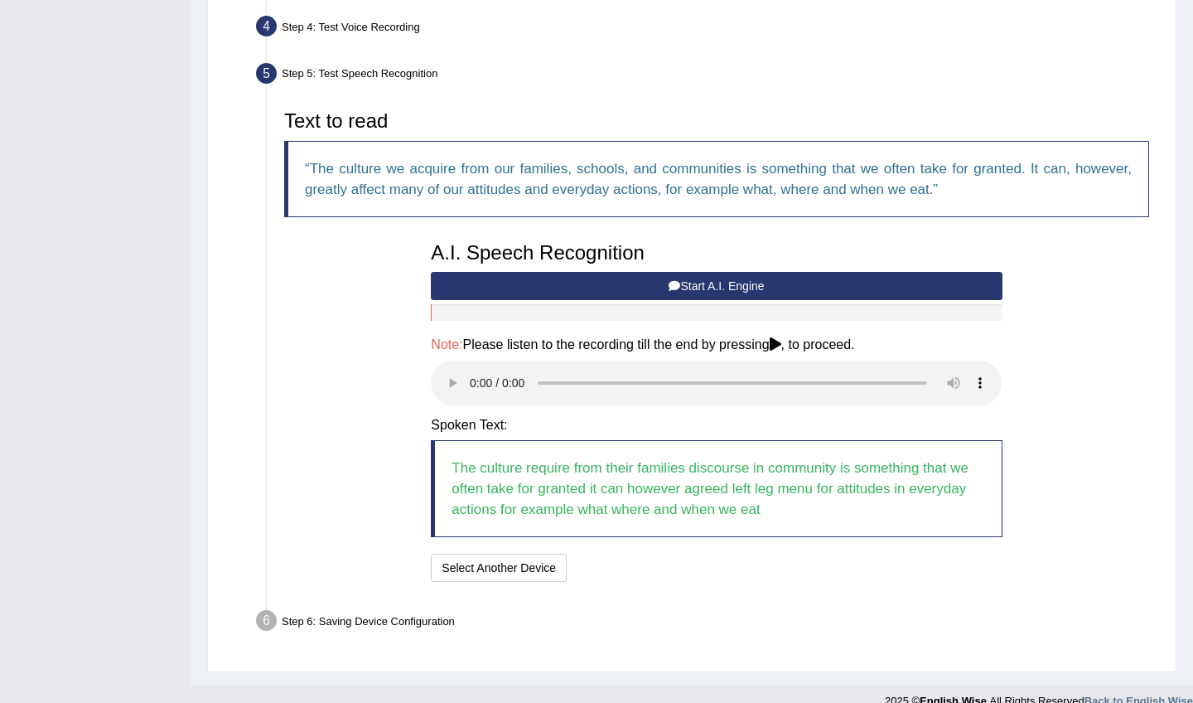
scroll to position [452, 0]
click at [477, 368] on audio at bounding box center [716, 383] width 571 height 45
click at [748, 369] on audio at bounding box center [716, 383] width 571 height 45
drag, startPoint x: 840, startPoint y: 372, endPoint x: 869, endPoint y: 370, distance: 29.1
click at [841, 372] on audio at bounding box center [716, 383] width 571 height 45
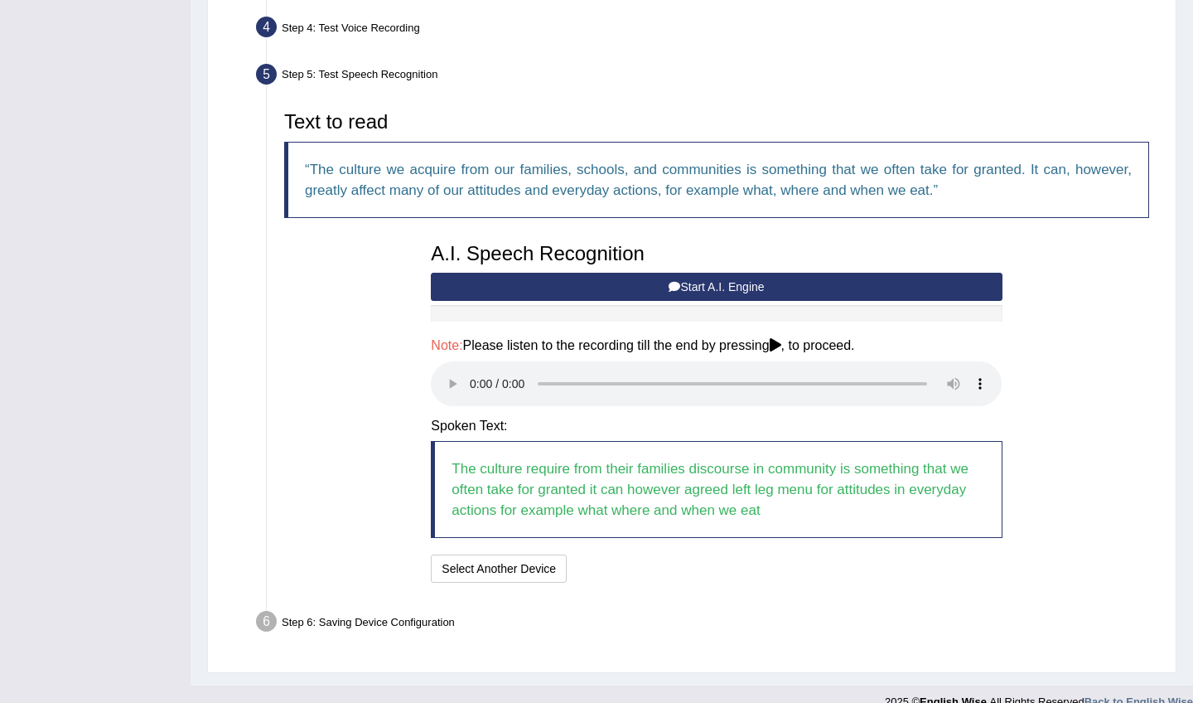
click at [869, 370] on audio at bounding box center [716, 383] width 571 height 45
click at [667, 554] on button "Speech is ok. Go to Last step" at bounding box center [660, 568] width 173 height 28
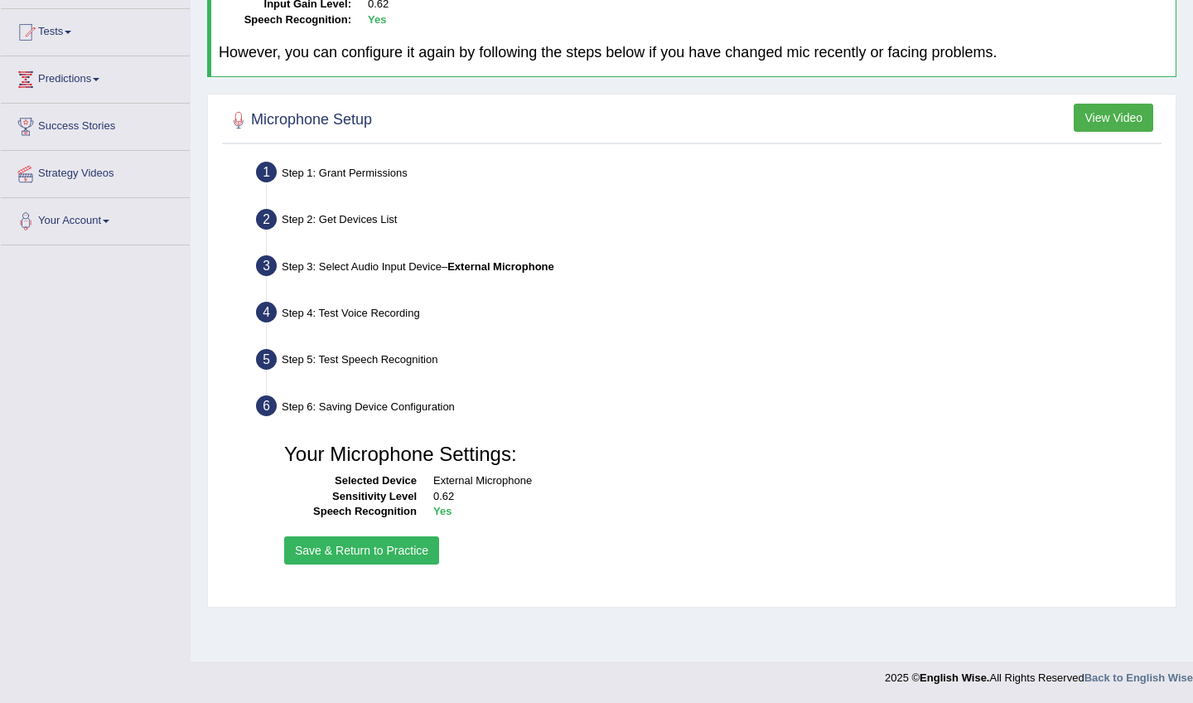
click at [404, 549] on button "Save & Return to Practice" at bounding box center [361, 550] width 155 height 28
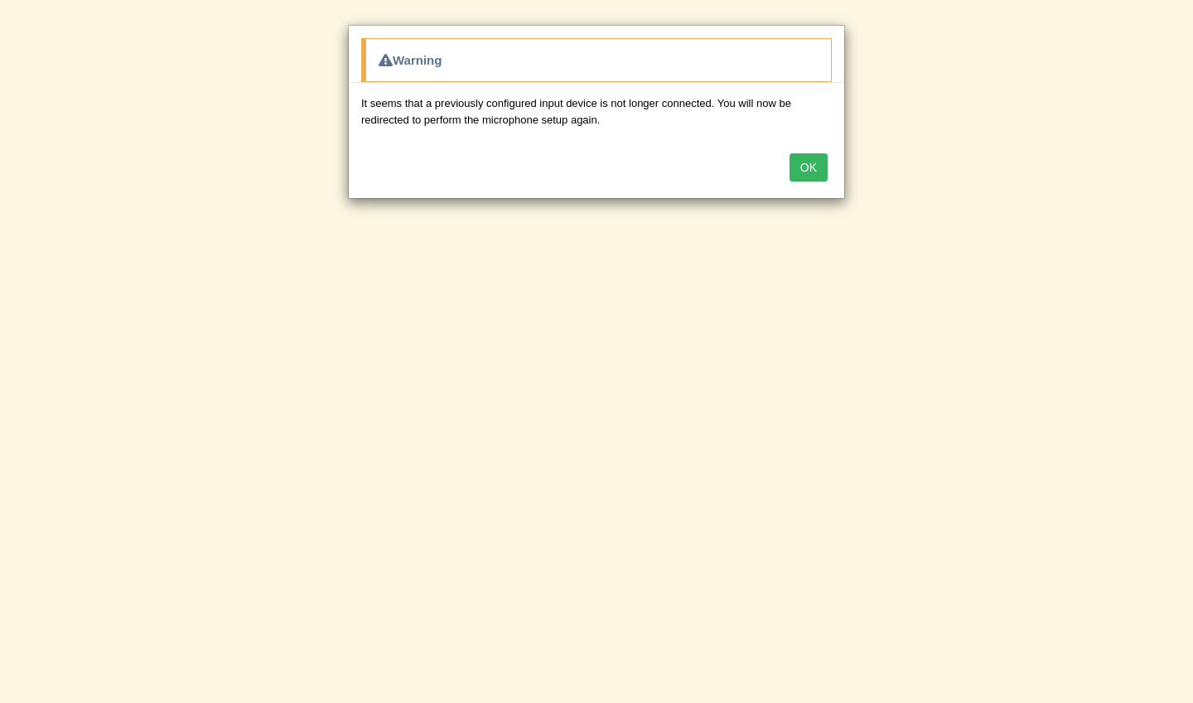
click at [813, 162] on button "OK" at bounding box center [809, 167] width 38 height 28
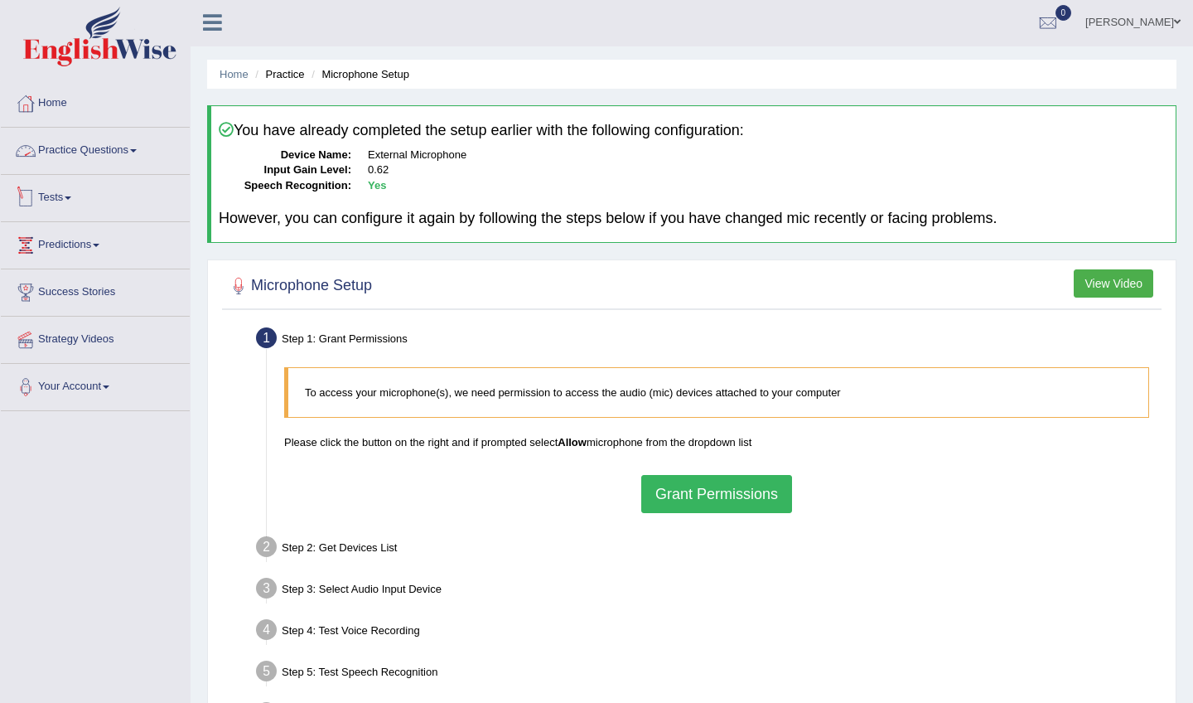
scroll to position [1, 1]
click at [77, 161] on link "Practice Questions" at bounding box center [95, 148] width 189 height 41
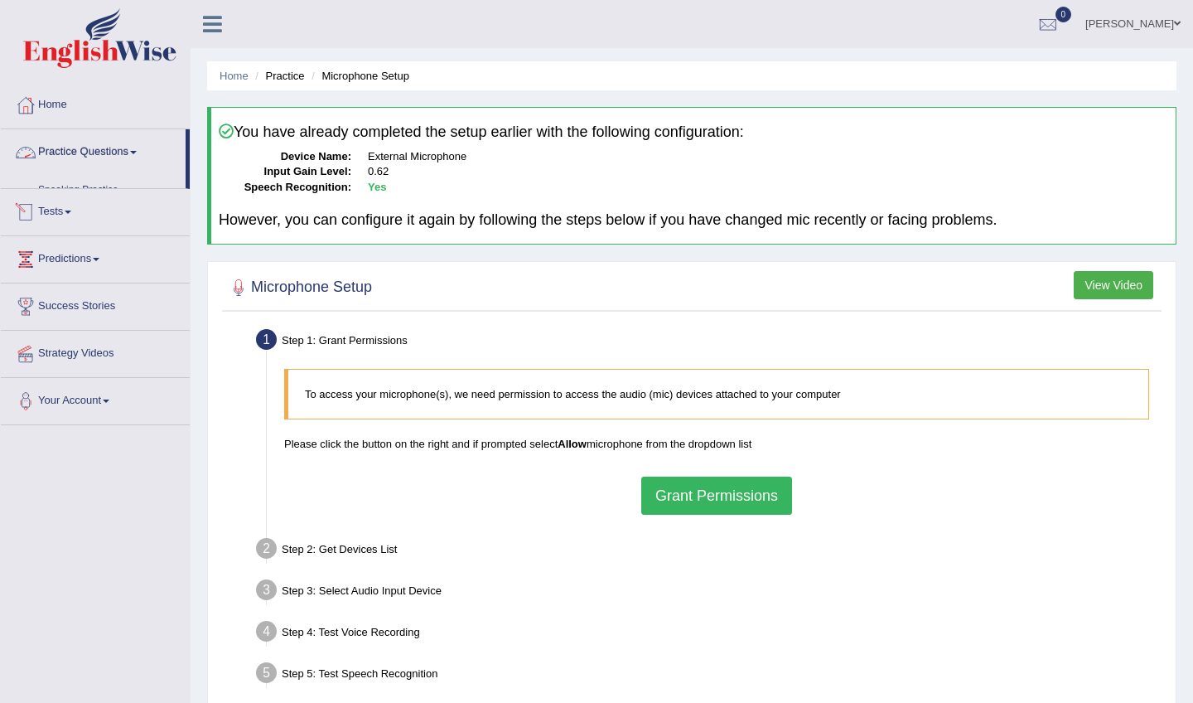
scroll to position [5, 0]
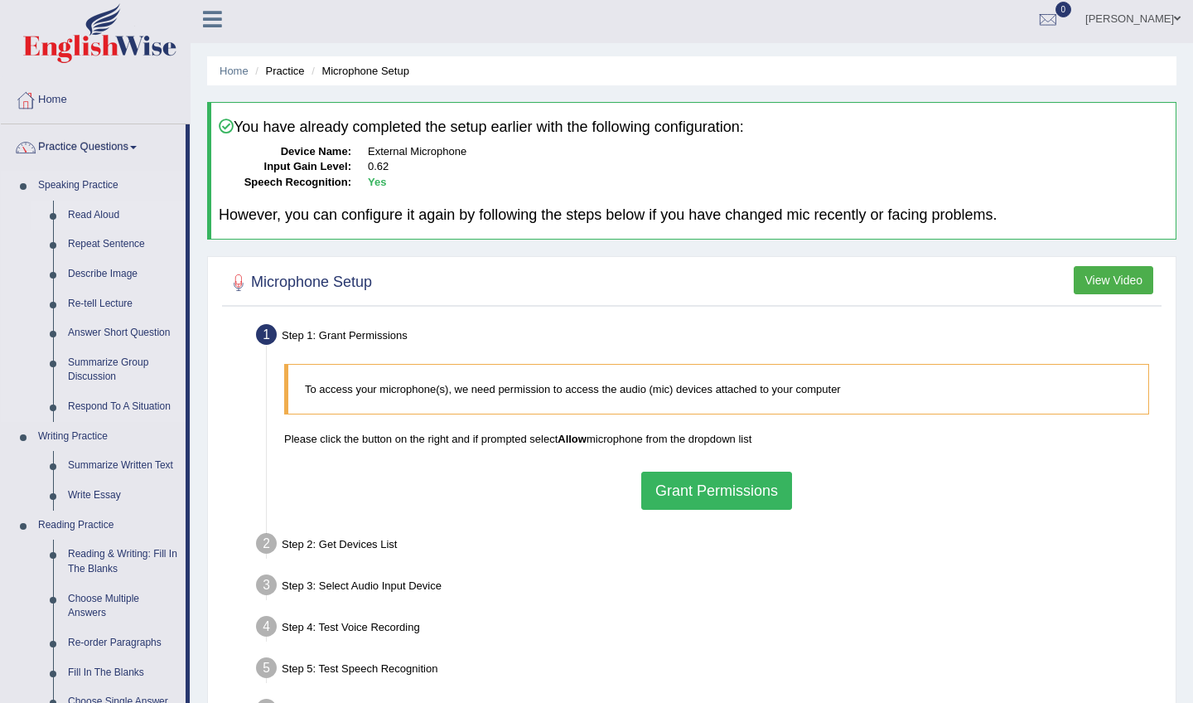
click at [106, 213] on link "Read Aloud" at bounding box center [122, 216] width 125 height 30
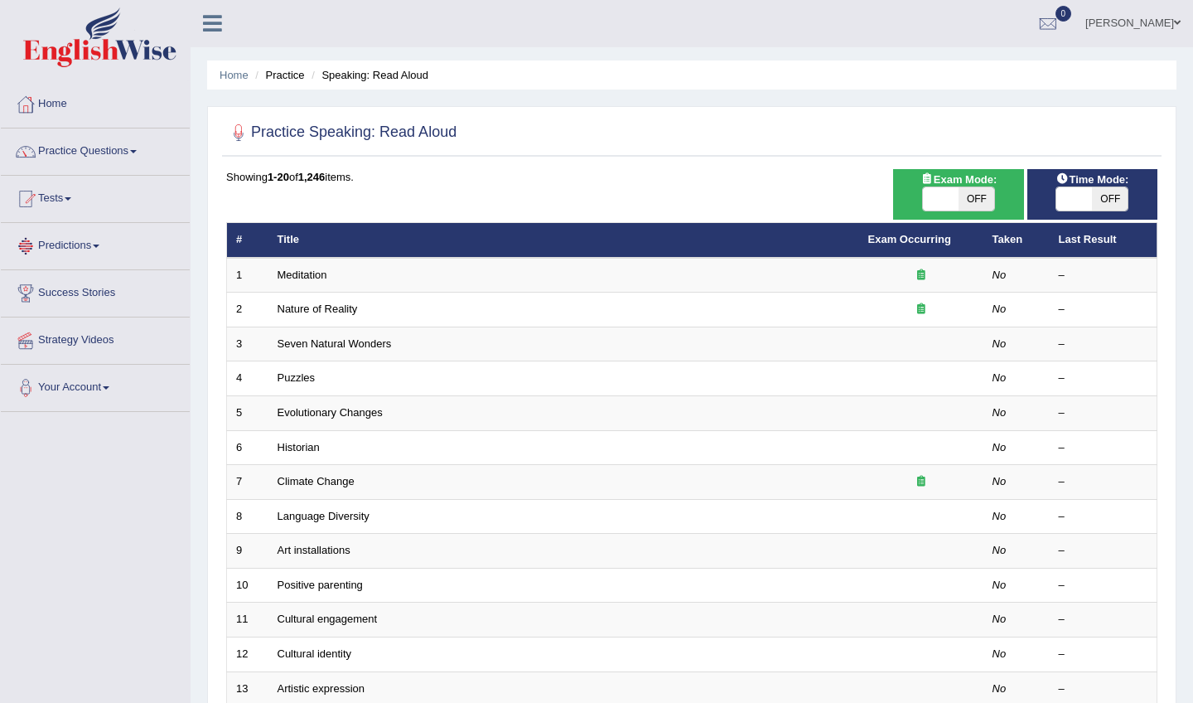
scroll to position [0, 1]
click at [929, 201] on span at bounding box center [941, 199] width 36 height 23
checkbox input "true"
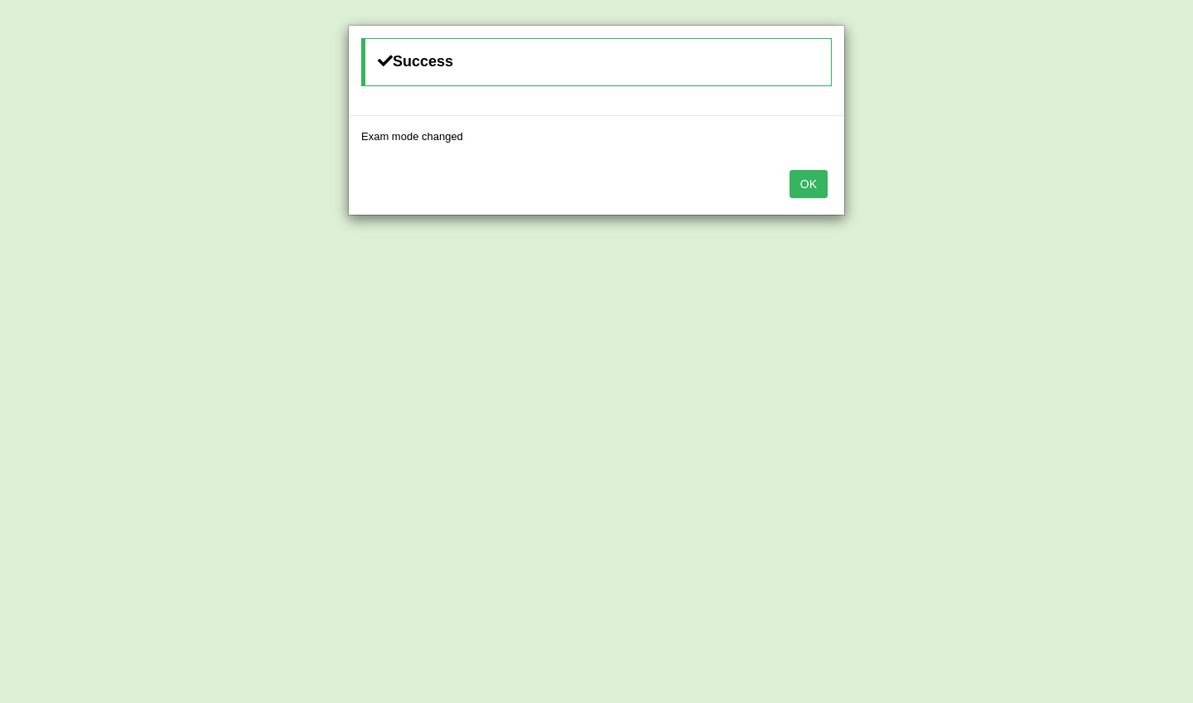
scroll to position [27, 0]
click at [815, 182] on button "OK" at bounding box center [809, 184] width 38 height 28
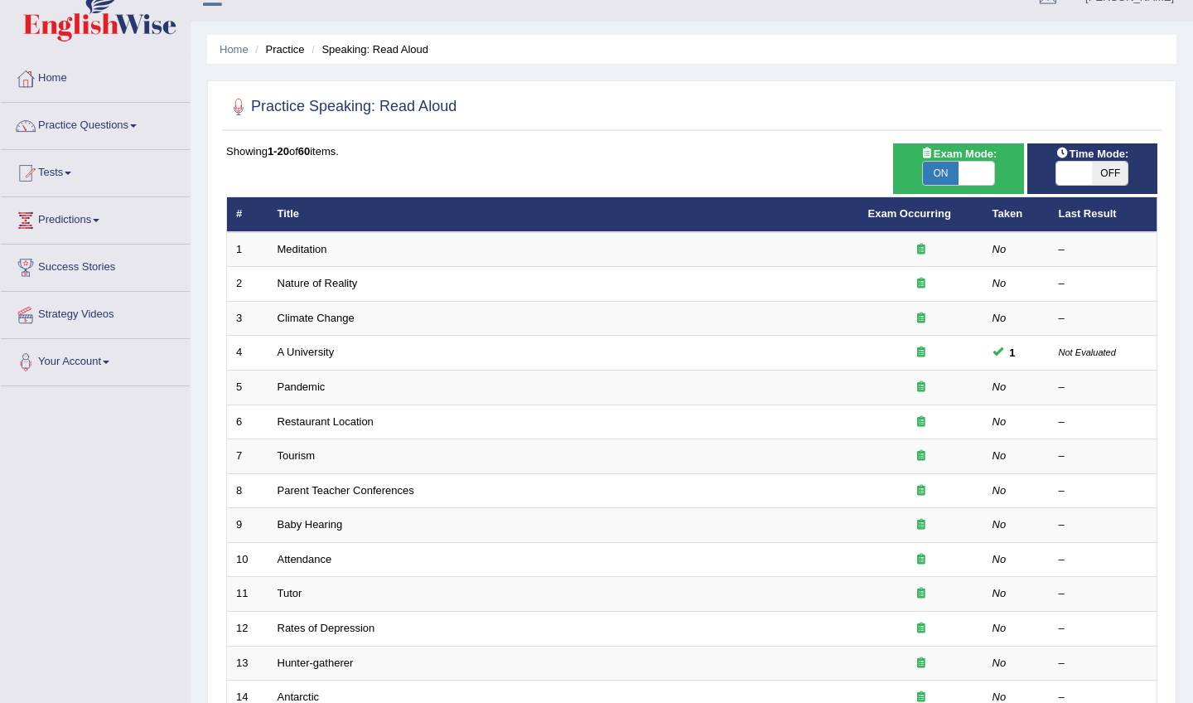
click at [1075, 199] on th "Last Result" at bounding box center [1104, 214] width 108 height 35
click at [1074, 178] on span at bounding box center [1076, 173] width 36 height 23
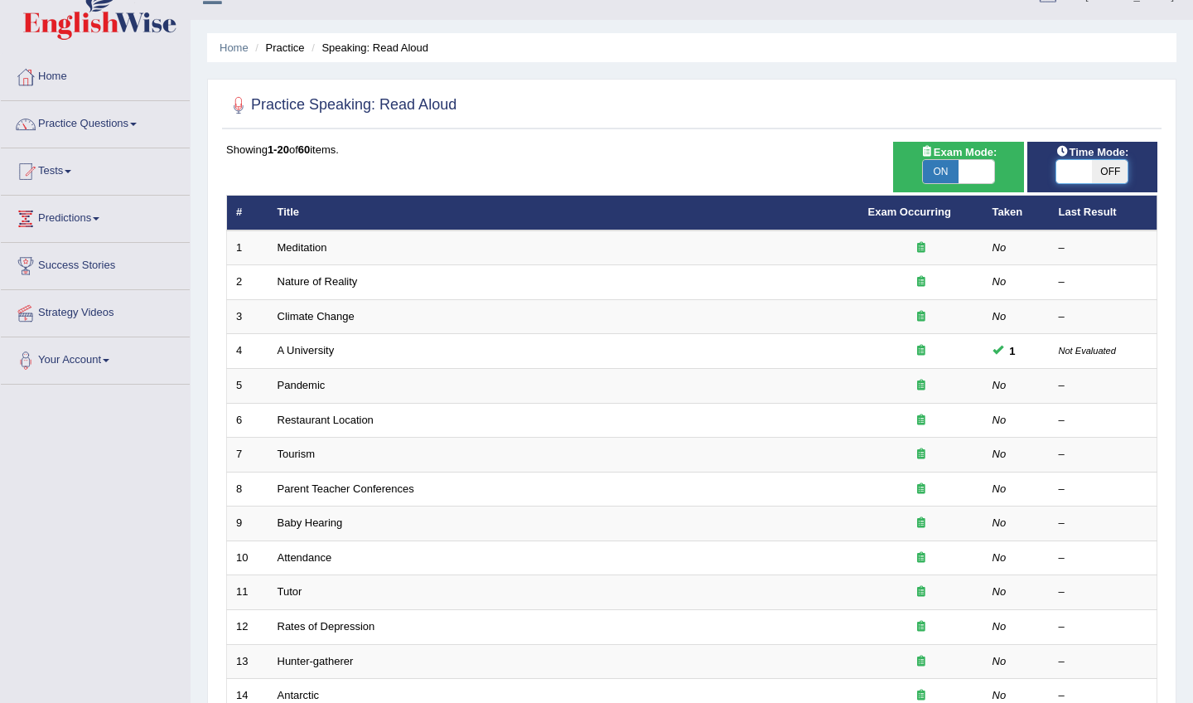
click at [1074, 178] on span at bounding box center [1075, 171] width 36 height 23
checkbox input "true"
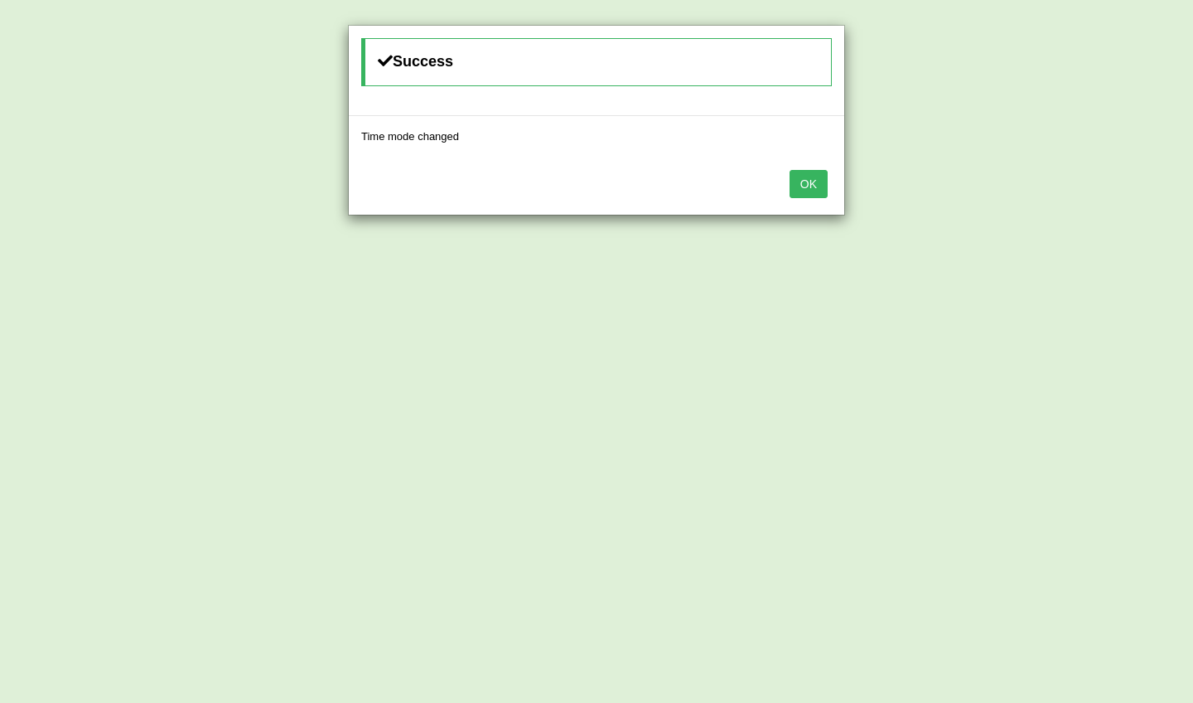
click at [798, 174] on button "OK" at bounding box center [809, 184] width 38 height 28
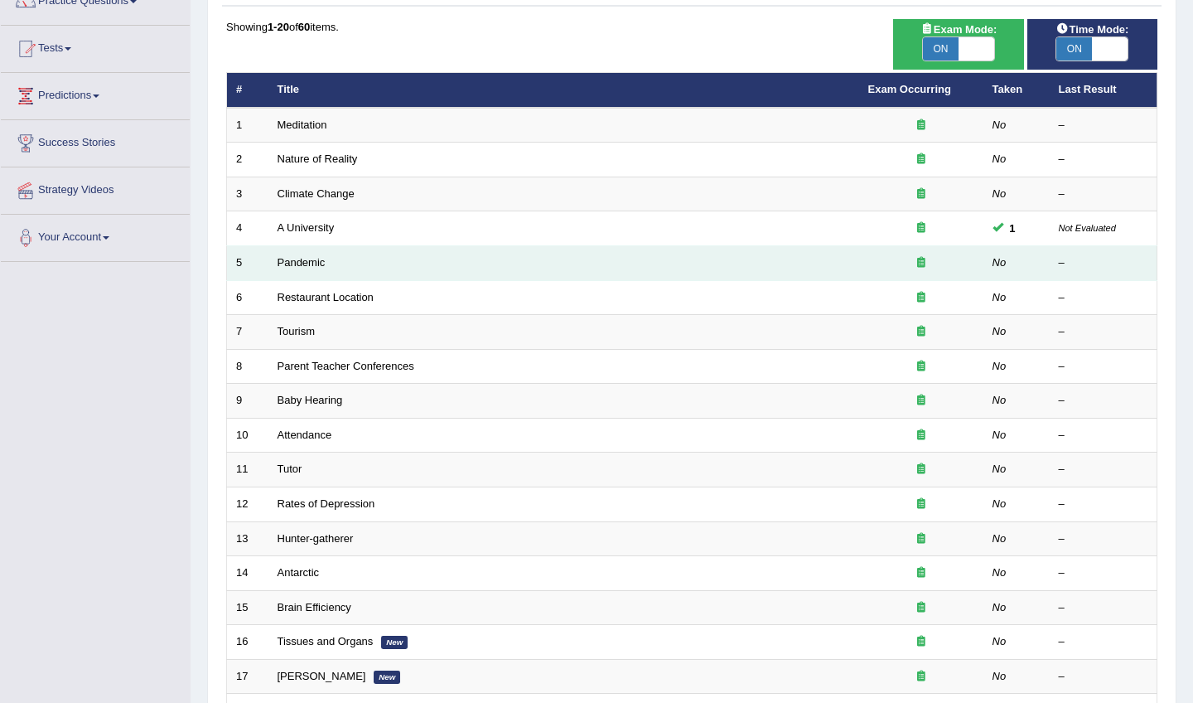
scroll to position [151, 0]
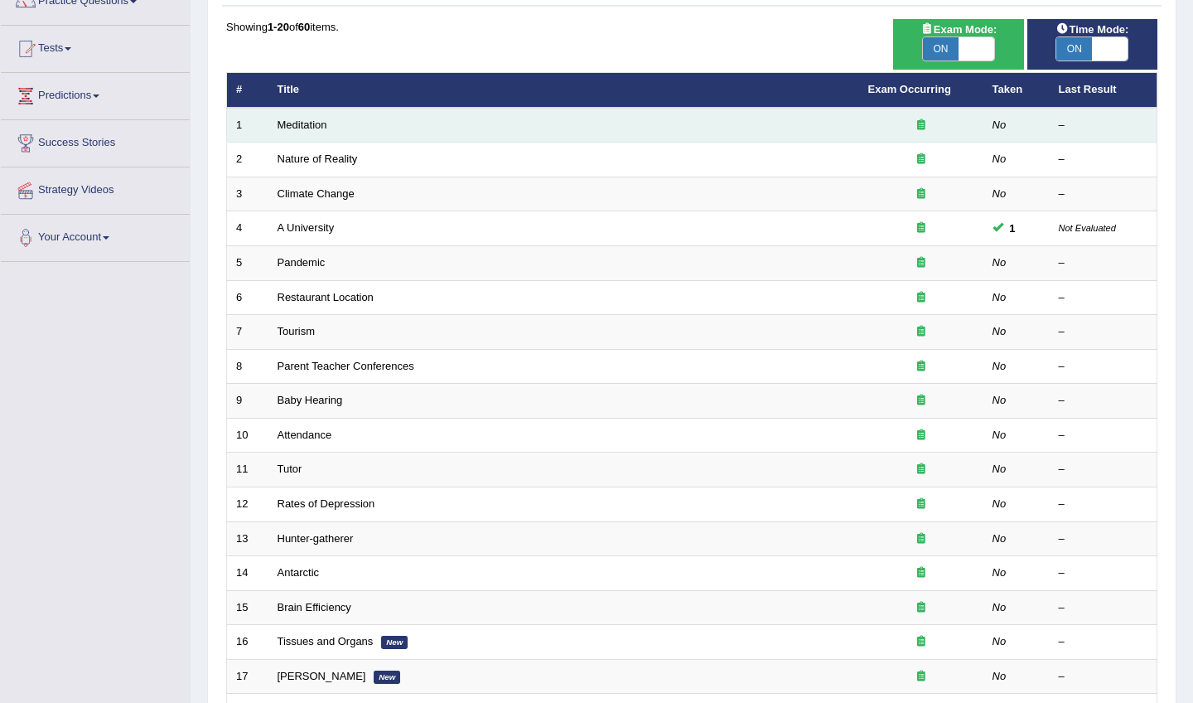
click at [303, 130] on td "Meditation" at bounding box center [564, 125] width 591 height 35
click at [302, 124] on link "Meditation" at bounding box center [303, 125] width 50 height 12
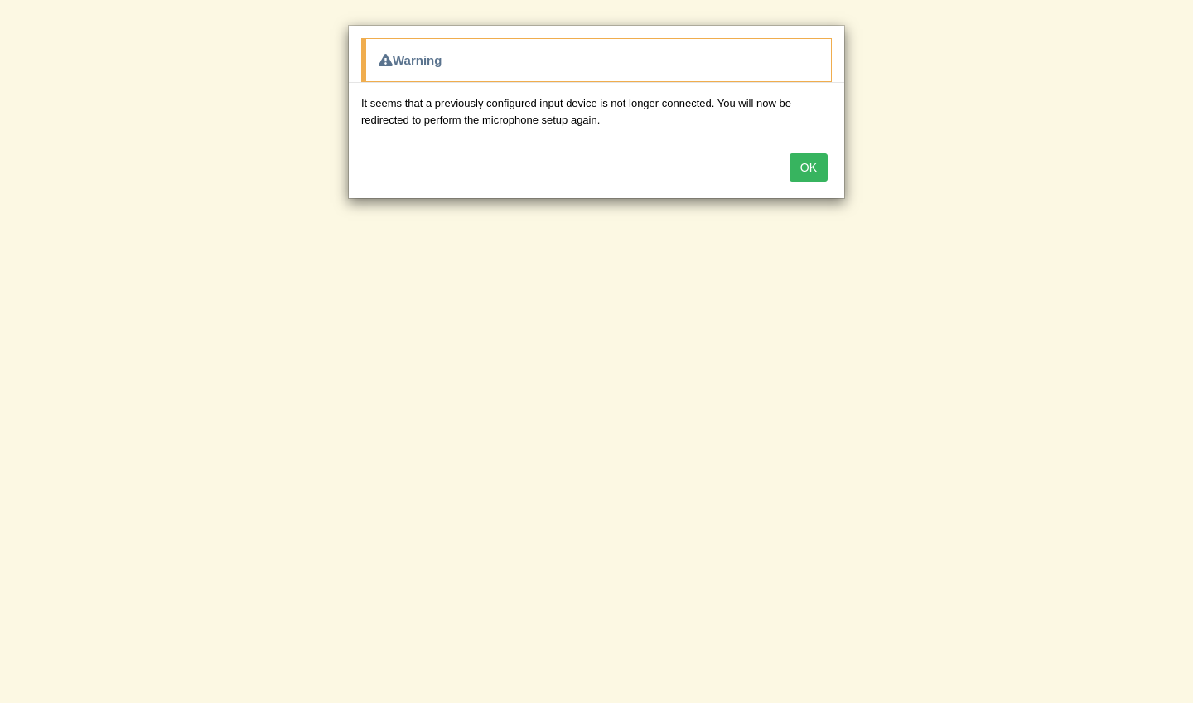
click at [808, 167] on button "OK" at bounding box center [809, 167] width 38 height 28
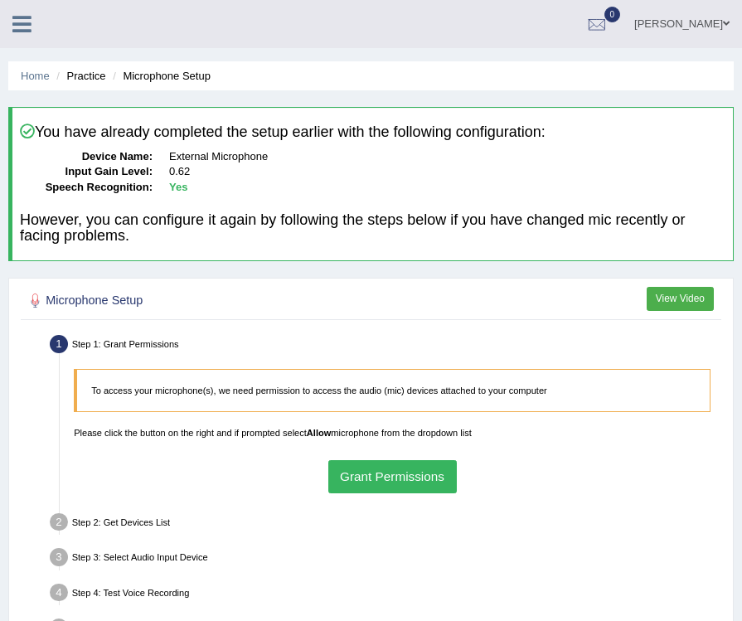
click at [683, 22] on link "[PERSON_NAME]" at bounding box center [682, 21] width 120 height 43
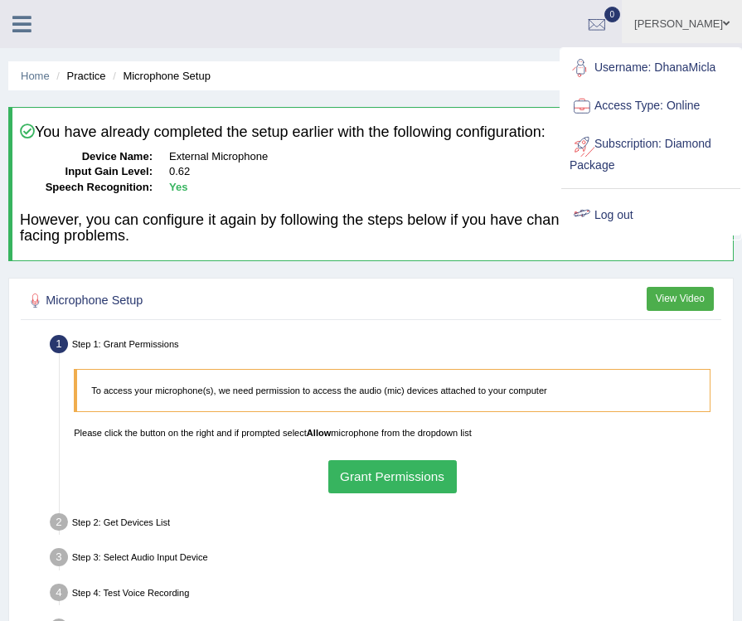
click at [611, 204] on link "Log out" at bounding box center [650, 215] width 179 height 38
